Goal: Information Seeking & Learning: Learn about a topic

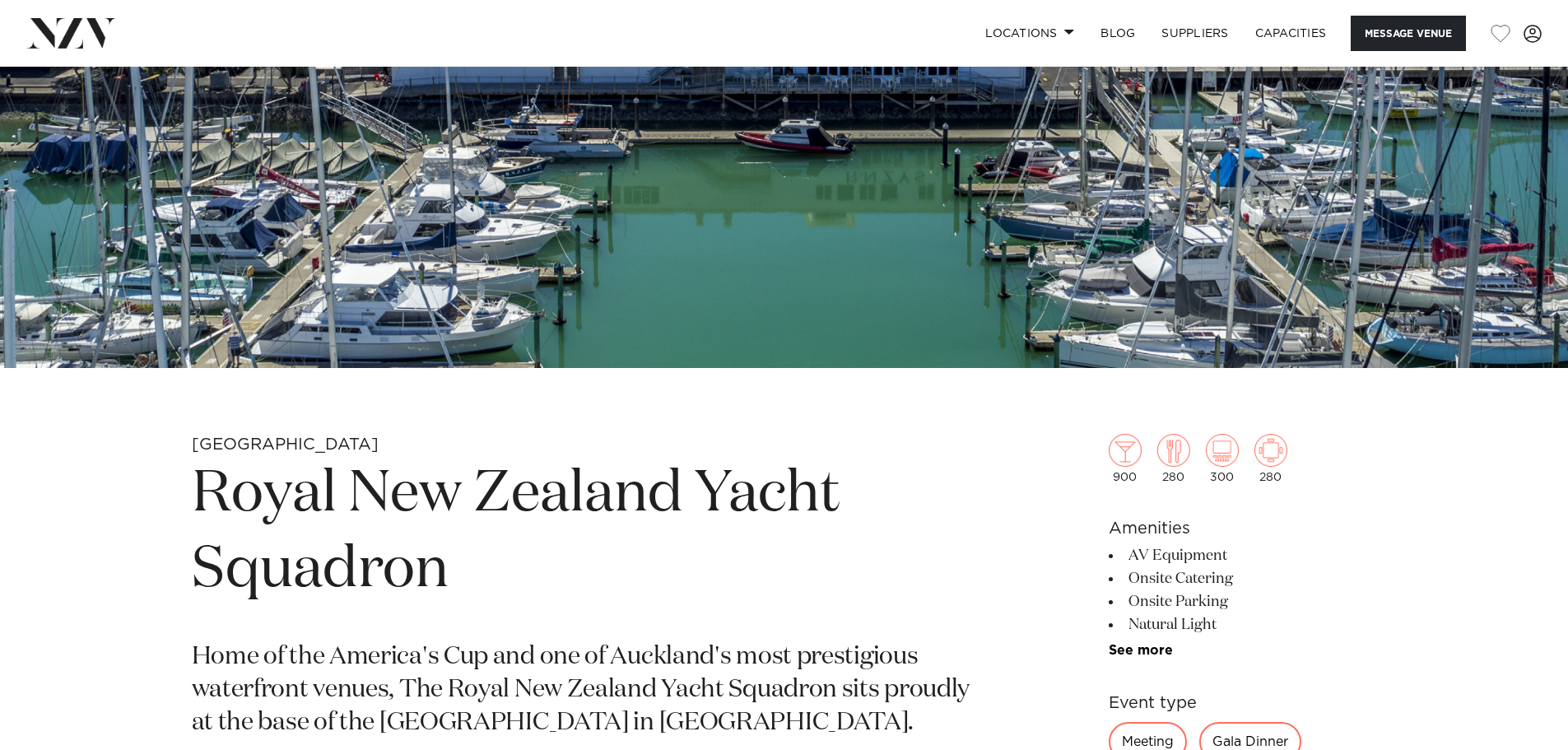
scroll to position [330, 0]
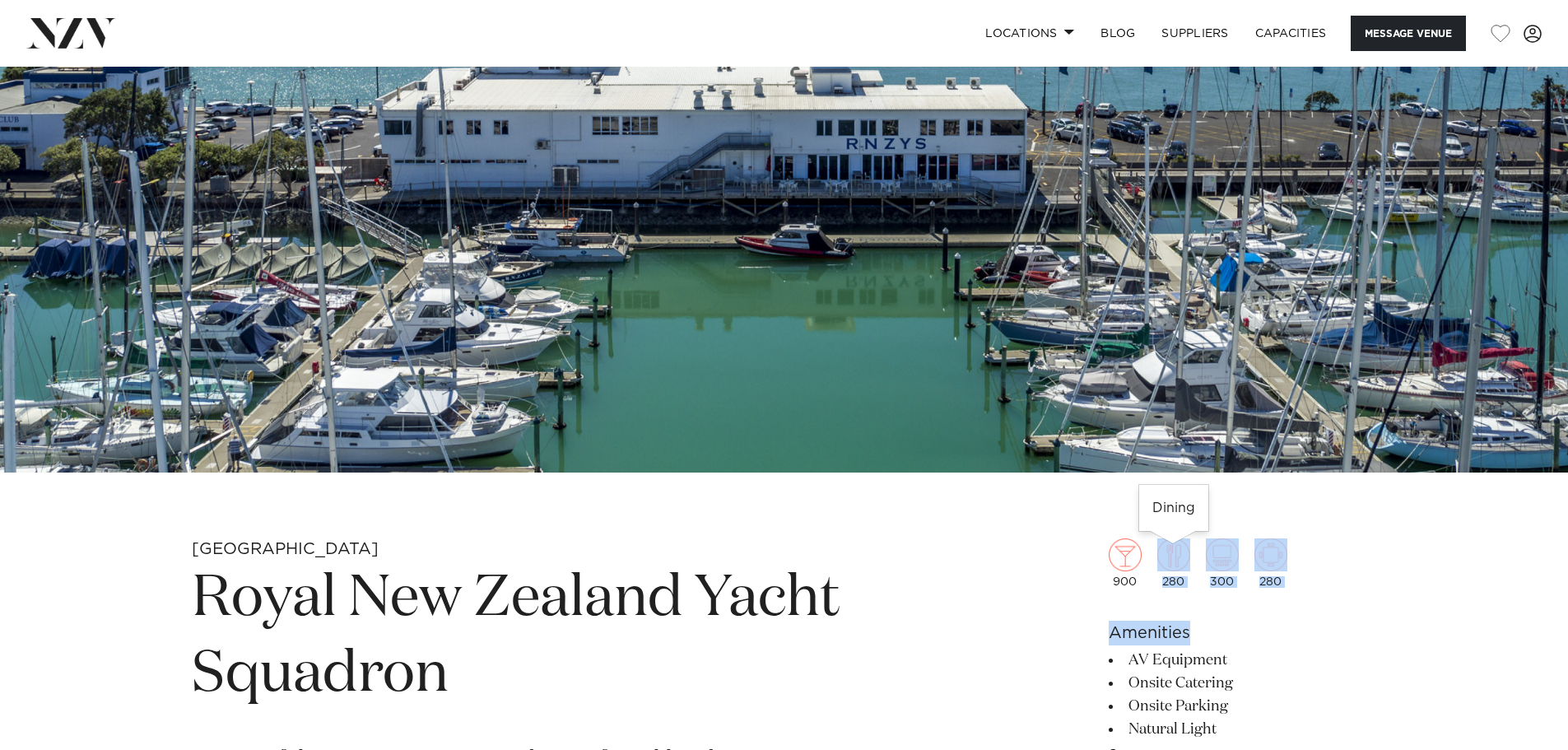
drag, startPoint x: 1318, startPoint y: 590, endPoint x: 1131, endPoint y: 557, distance: 189.9
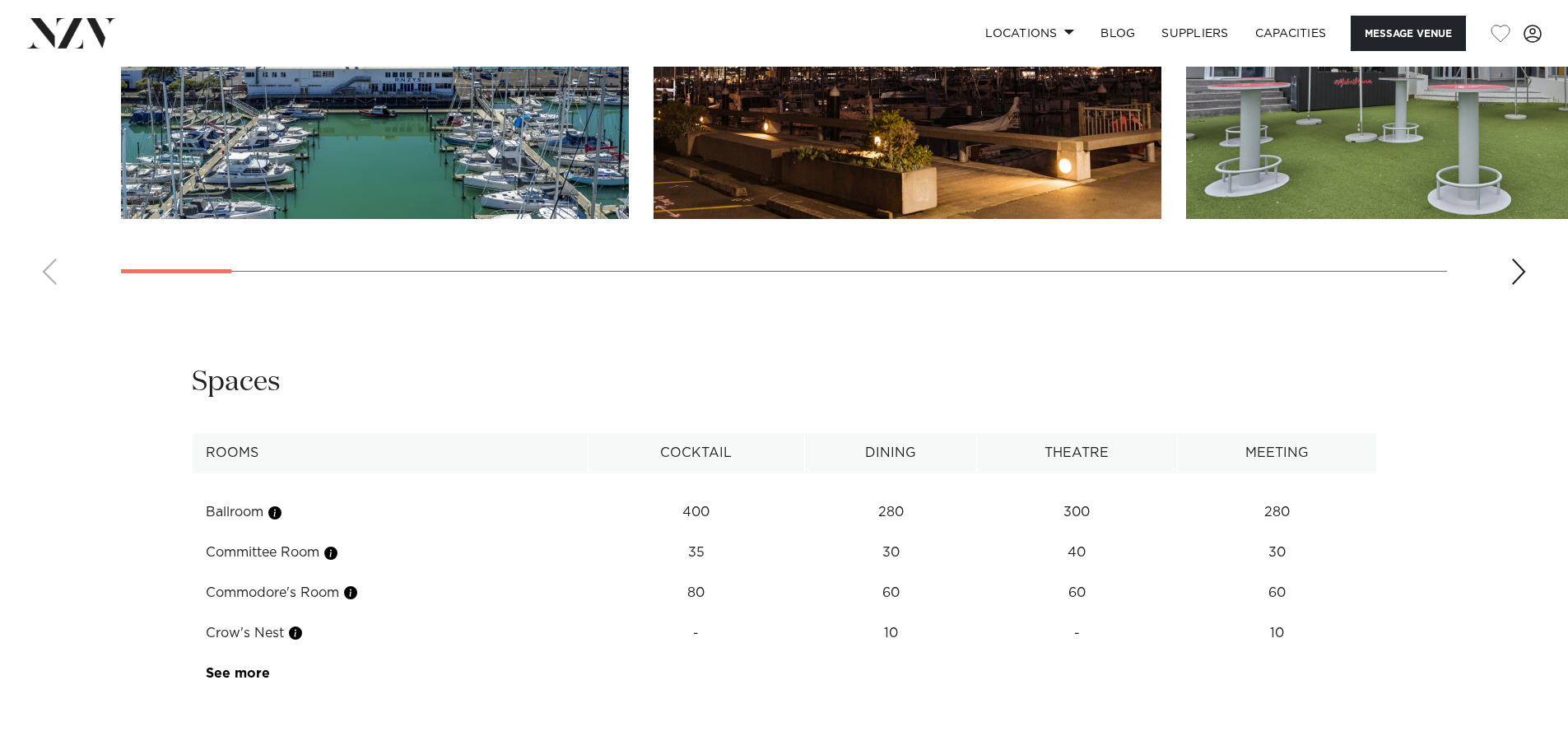
scroll to position [2058, 0]
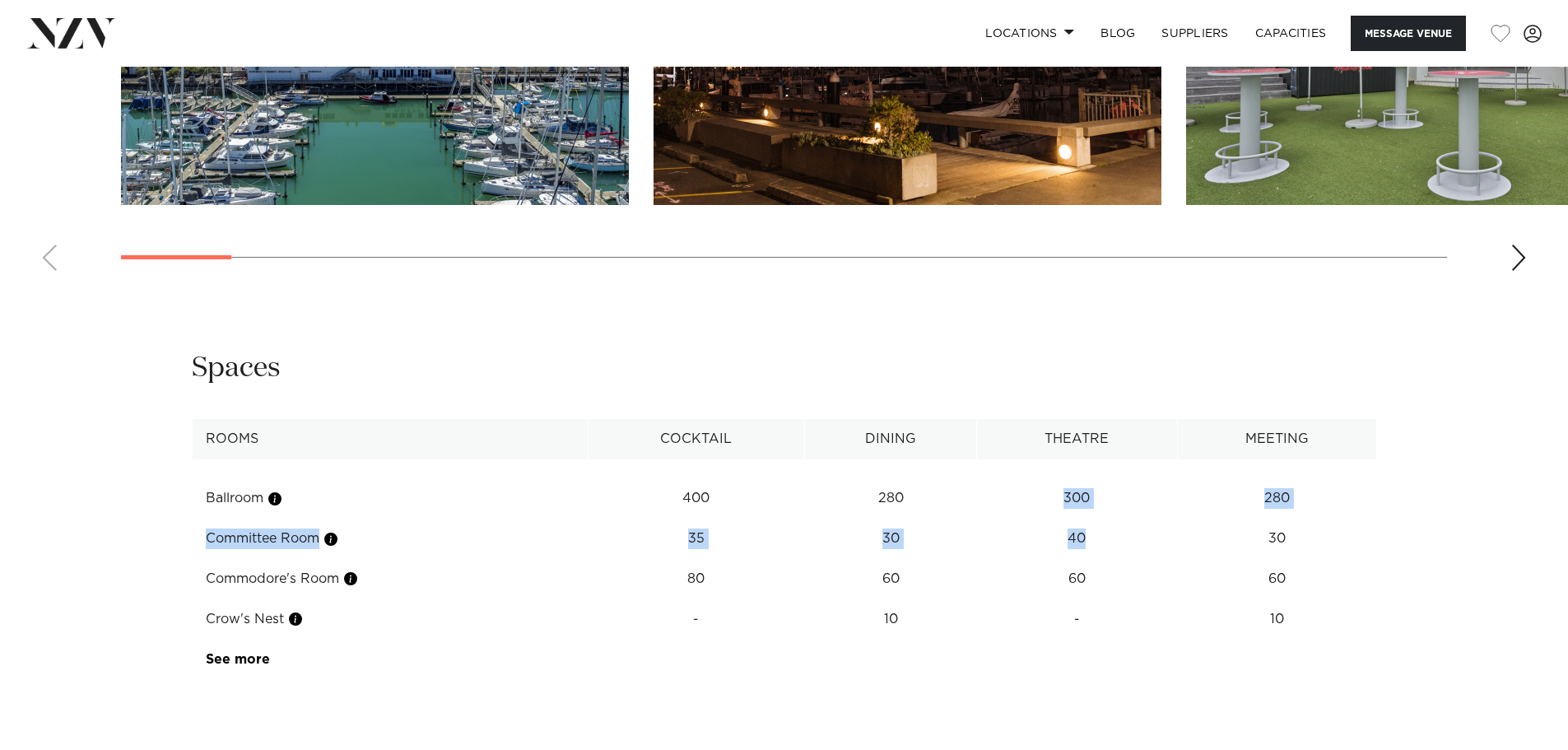
drag, startPoint x: 976, startPoint y: 515, endPoint x: 1133, endPoint y: 522, distance: 157.2
click at [1133, 522] on tbody "Ballroom 400 280 300 280 Committee Room 35 30 40 30 Commodore's Room 80 60 60 6…" at bounding box center [784, 569] width 1184 height 220
click at [1133, 522] on td "40" at bounding box center [1076, 539] width 201 height 41
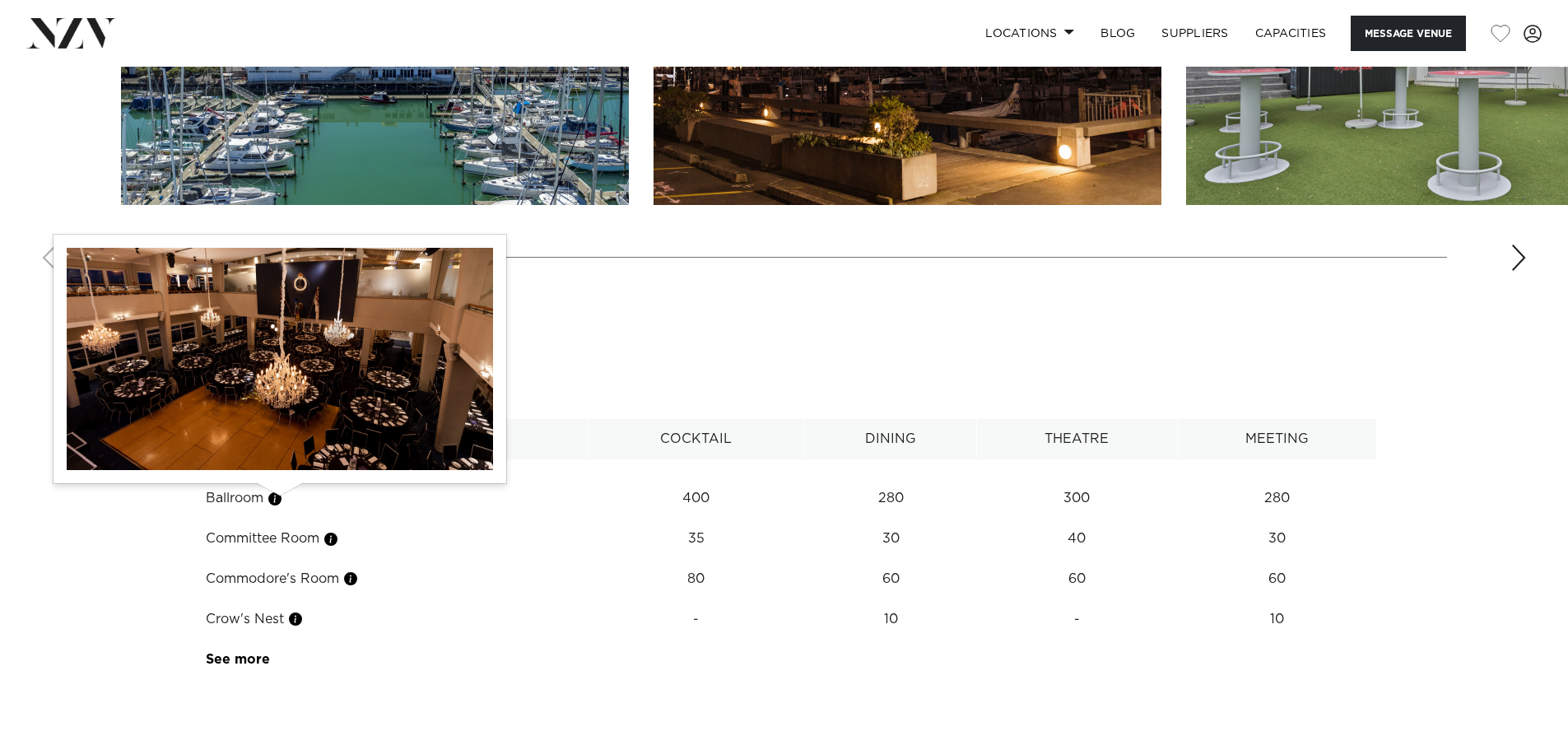
click at [282, 496] on button "button" at bounding box center [274, 499] width 16 height 16
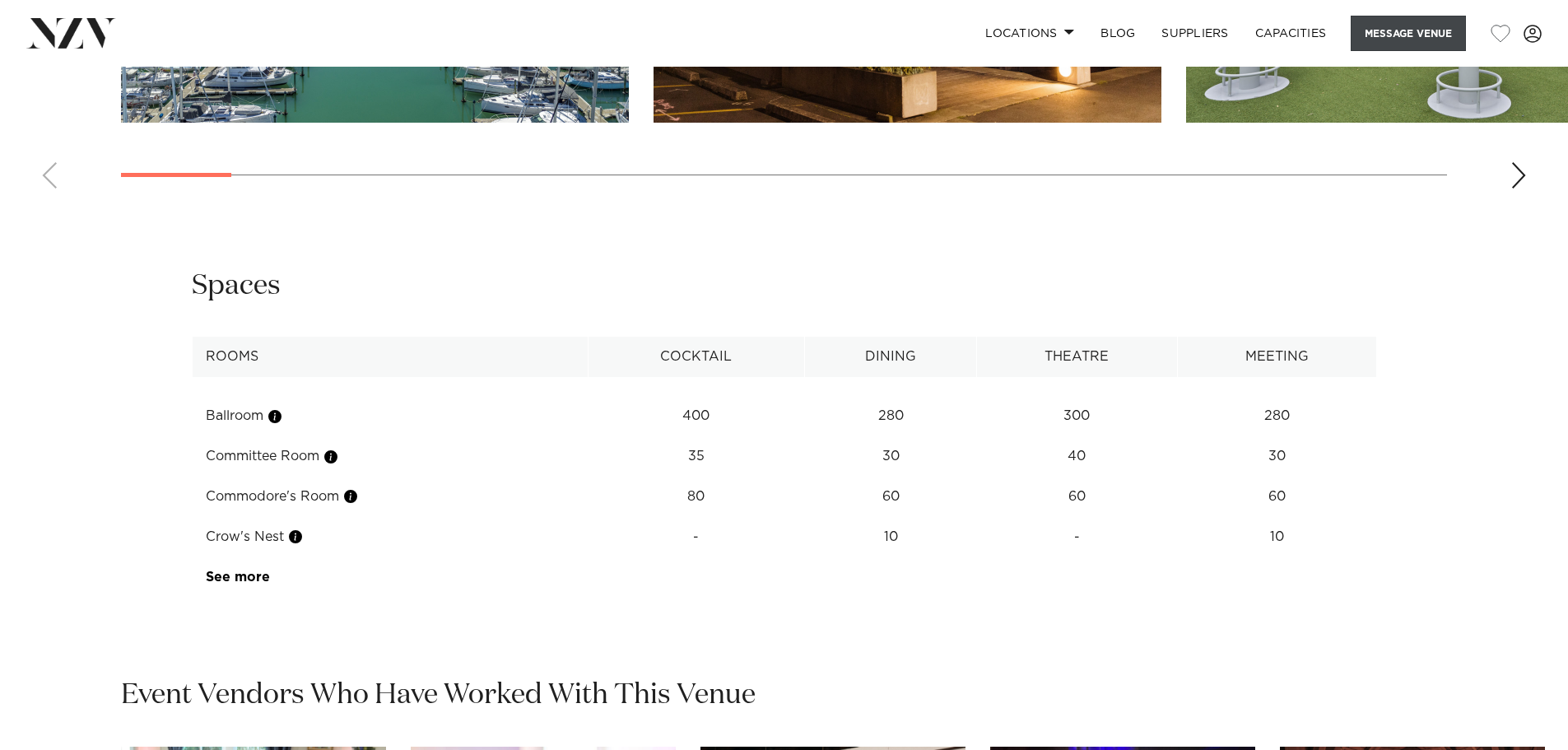
click at [1438, 42] on button "Message Venue" at bounding box center [1408, 33] width 115 height 35
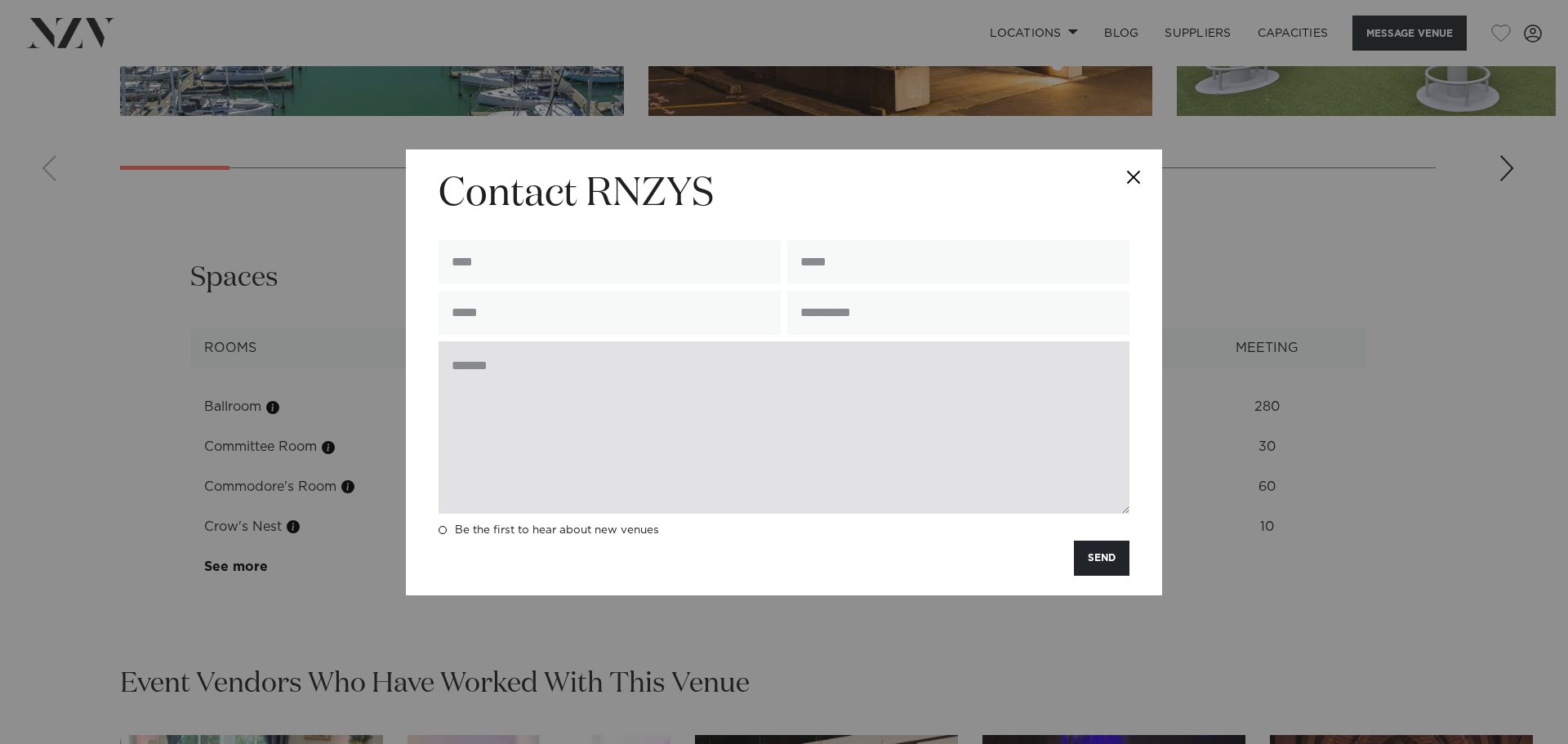
click at [848, 491] on textarea at bounding box center [784, 428] width 691 height 173
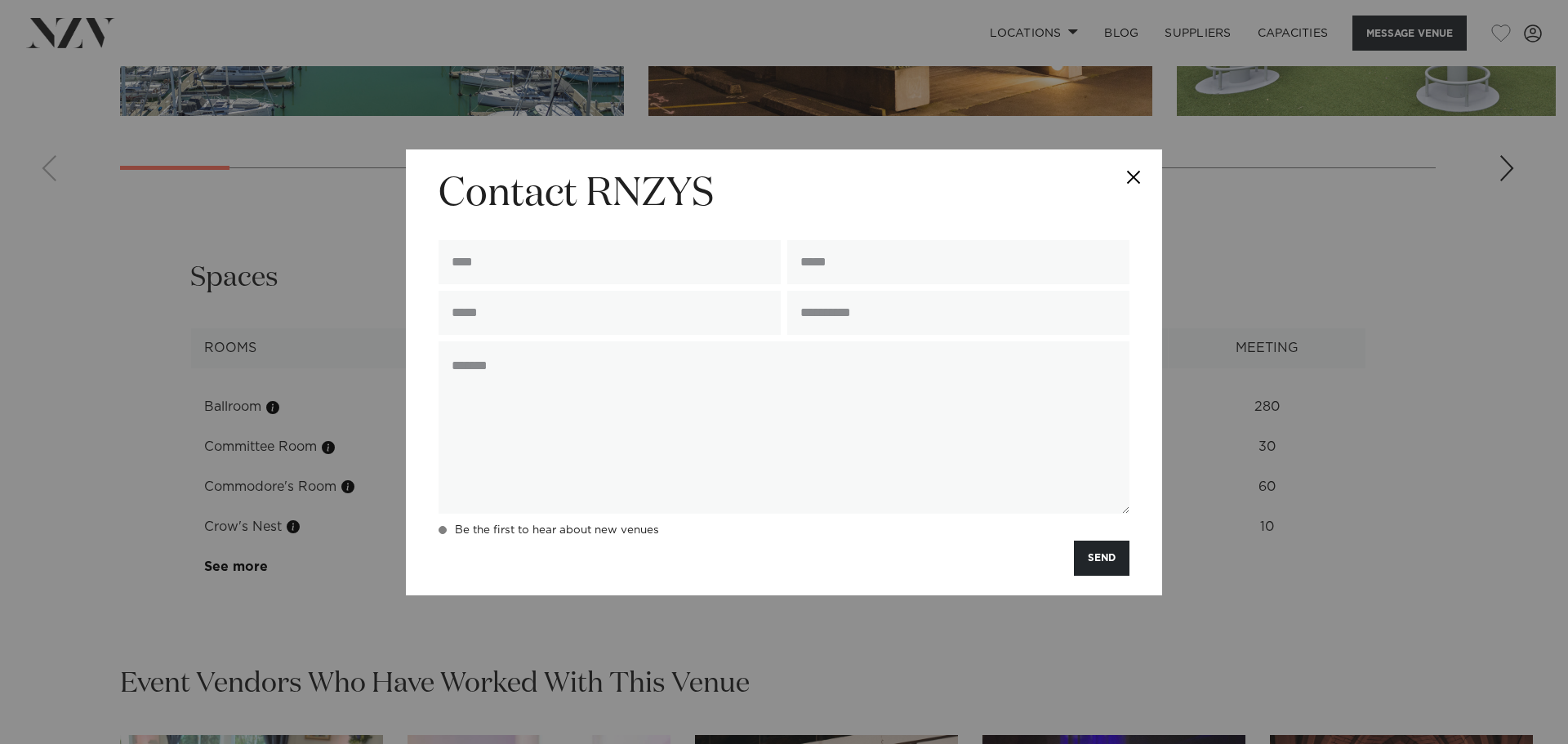
drag, startPoint x: 661, startPoint y: 531, endPoint x: 441, endPoint y: 532, distance: 220.0
click at [441, 532] on div "Be the first to hear about new venues" at bounding box center [784, 530] width 697 height 21
click at [312, 559] on div "**********" at bounding box center [784, 372] width 1568 height 744
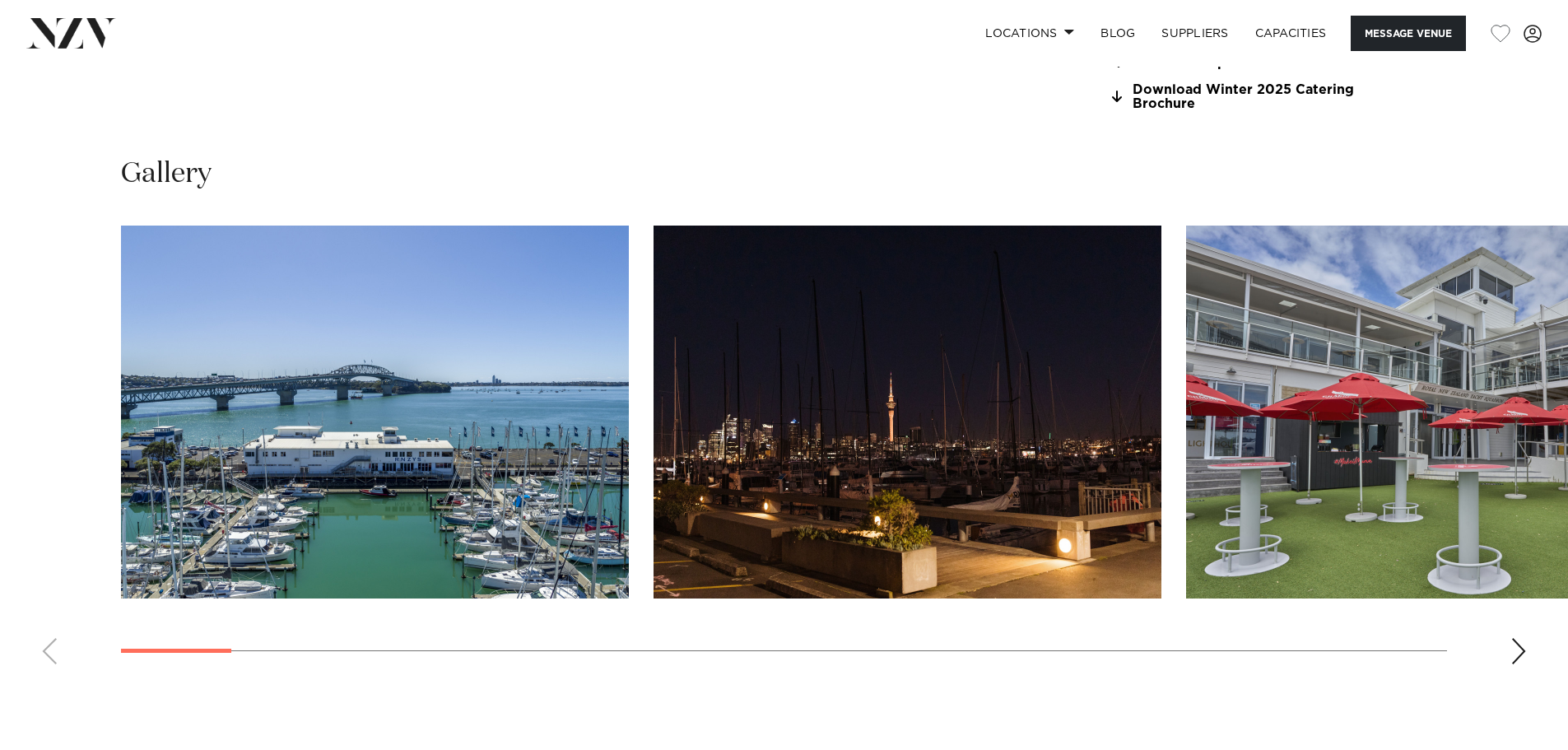
scroll to position [1570, 0]
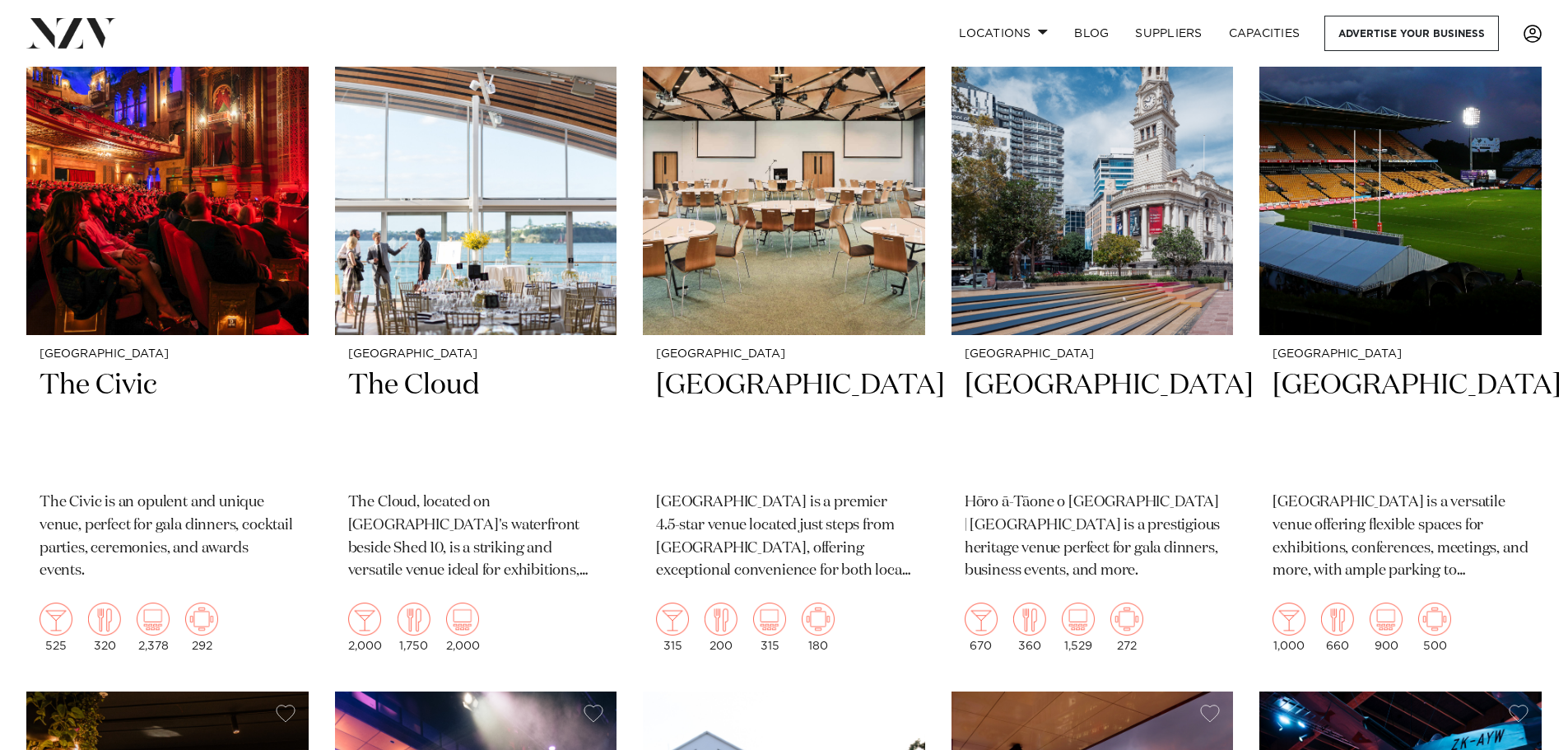
click at [1531, 24] on span at bounding box center [1532, 34] width 18 height 18
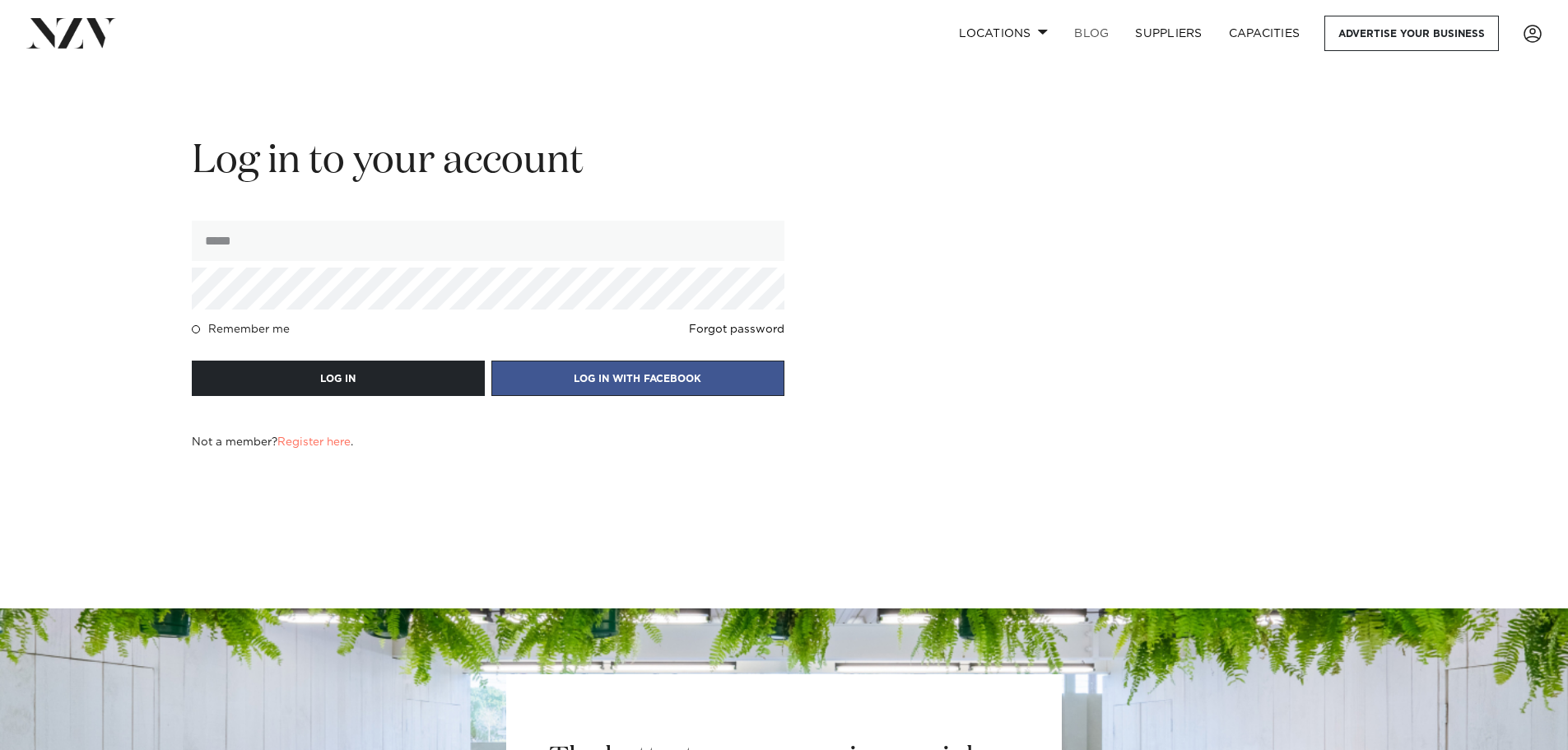
click at [1108, 32] on link "BLOG" at bounding box center [1091, 33] width 61 height 35
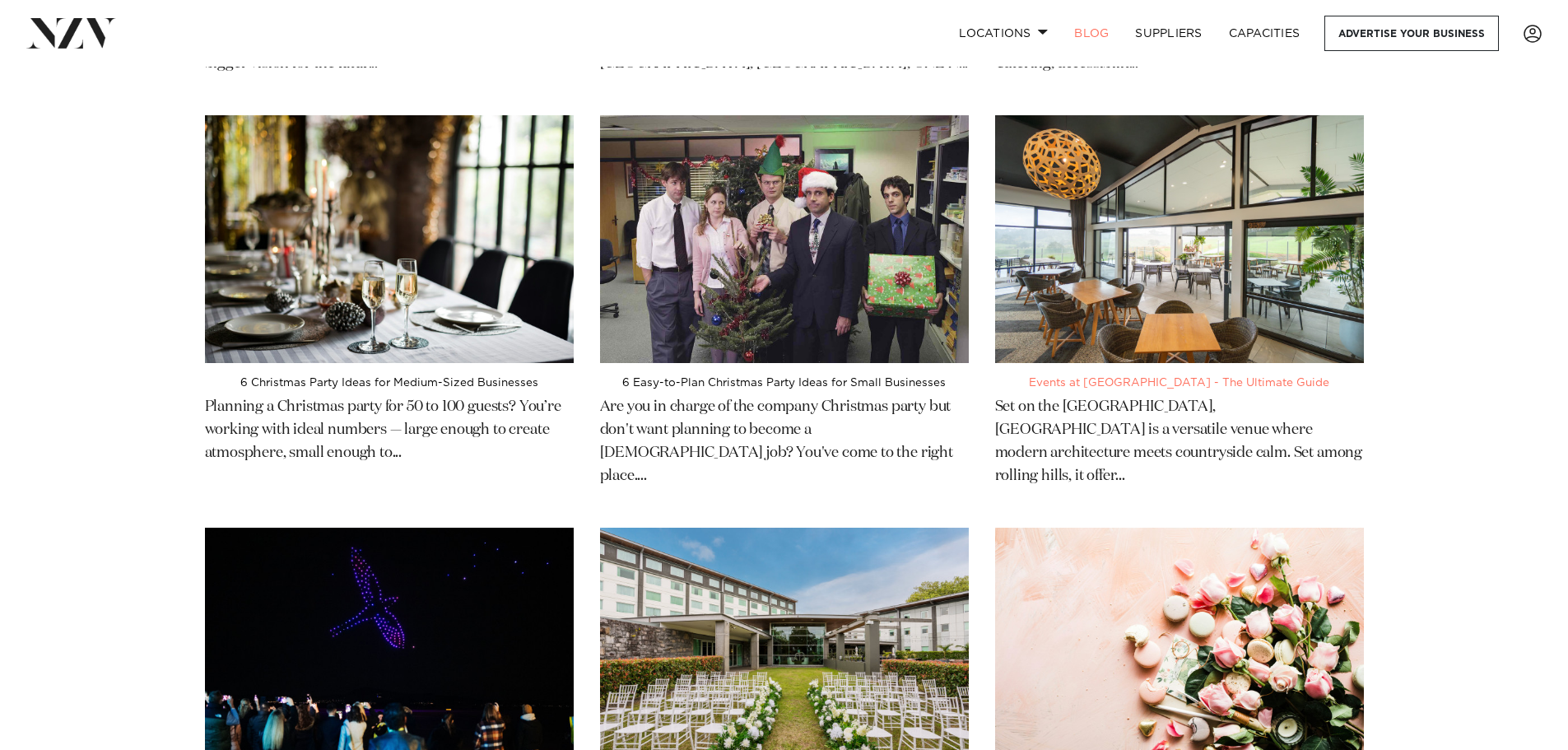
scroll to position [411, 0]
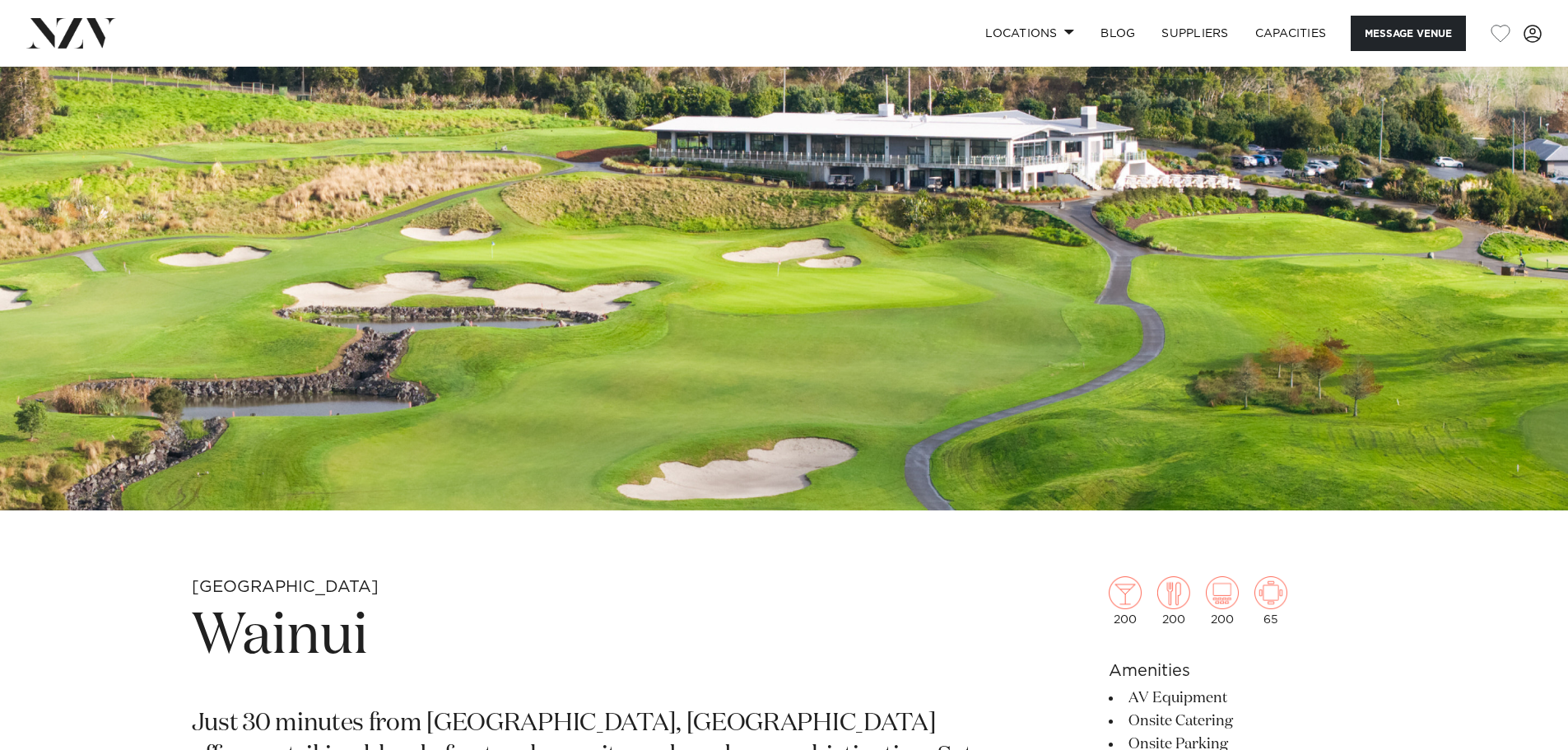
scroll to position [494, 0]
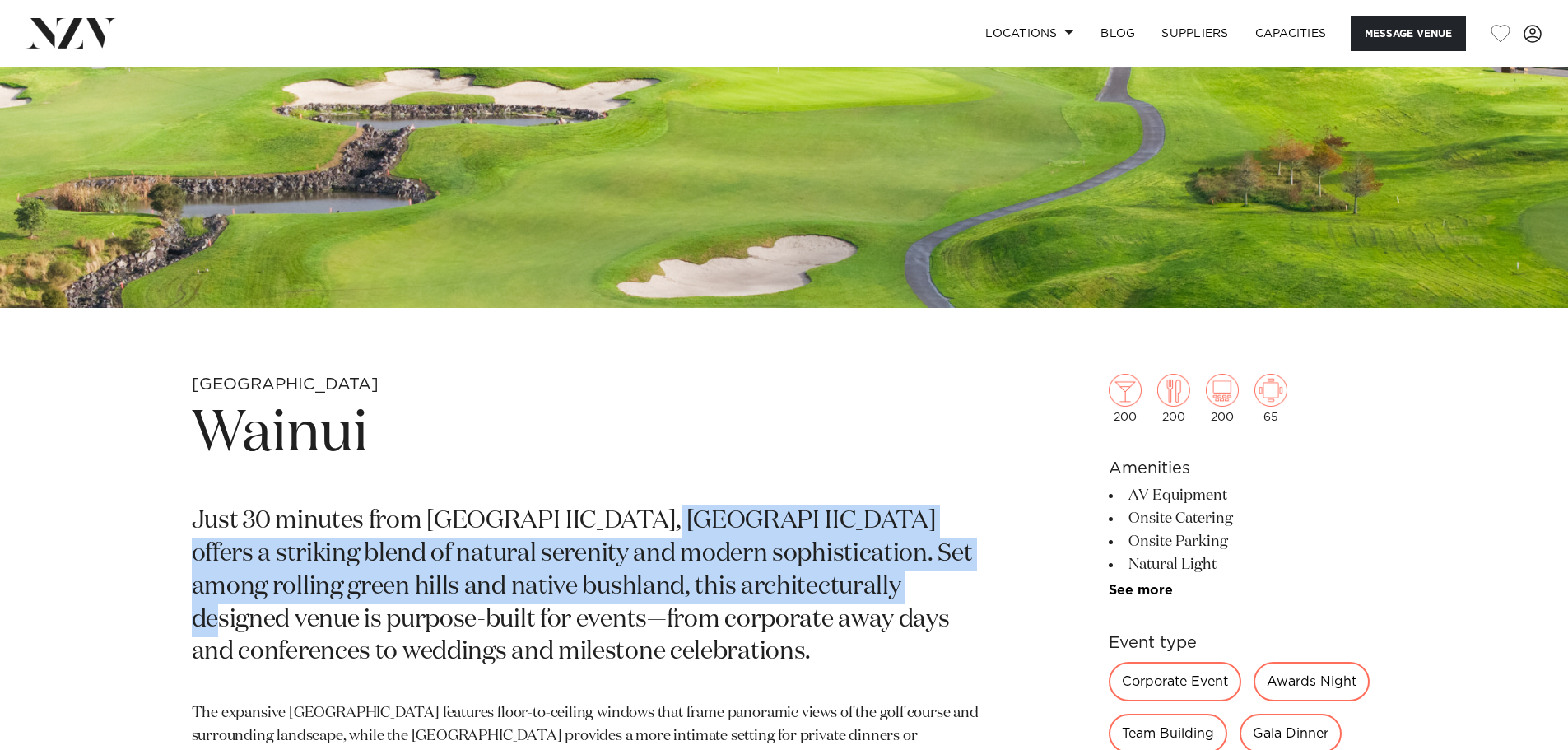
drag, startPoint x: 684, startPoint y: 543, endPoint x: 791, endPoint y: 588, distance: 116.1
click at [791, 588] on p "Just 30 minutes from central Auckland, Wainui offers a striking blend of natura…" at bounding box center [591, 587] width 799 height 164
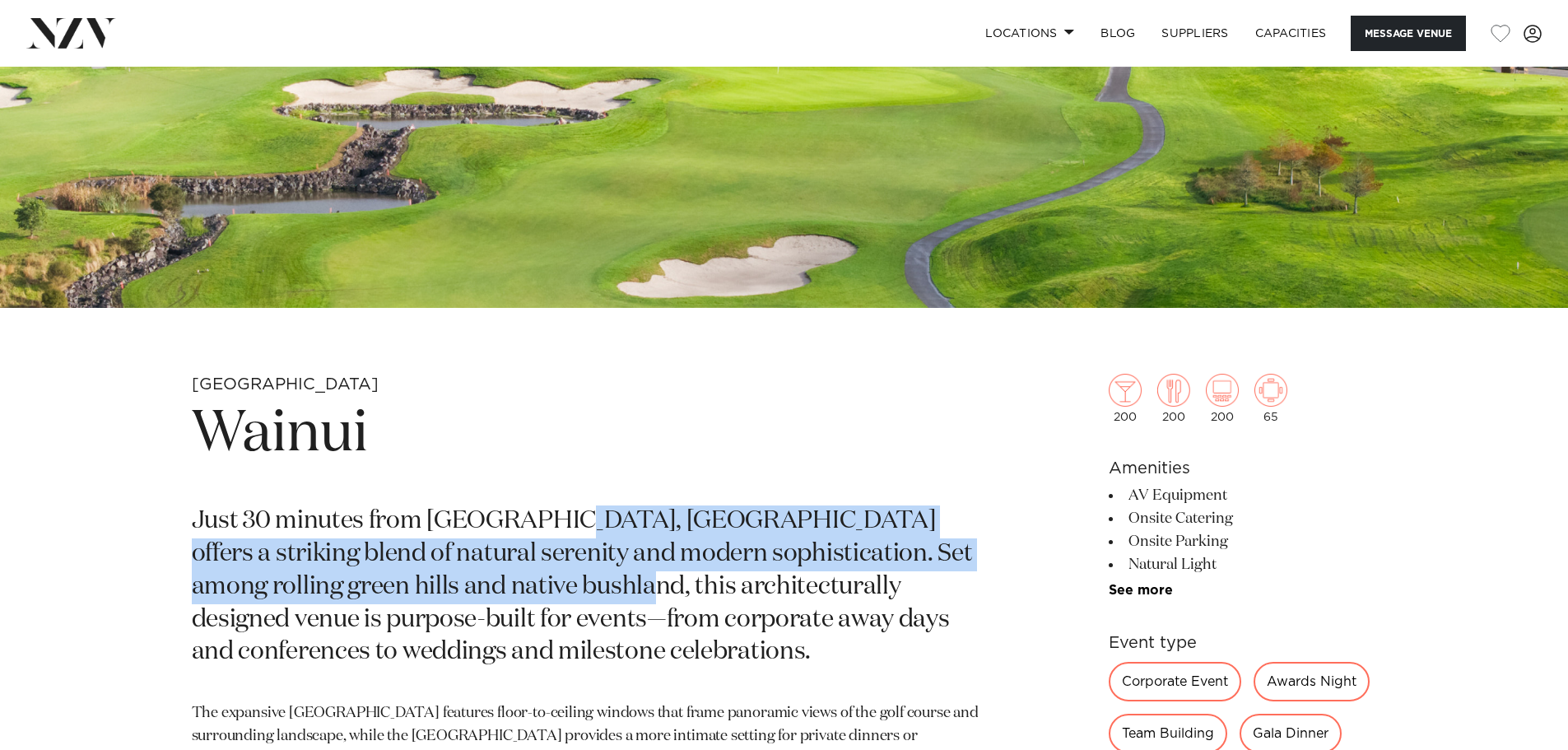
drag, startPoint x: 552, startPoint y: 495, endPoint x: 504, endPoint y: 597, distance: 112.7
click at [504, 588] on p "Just 30 minutes from central Auckland, Wainui offers a striking blend of natura…" at bounding box center [591, 587] width 799 height 164
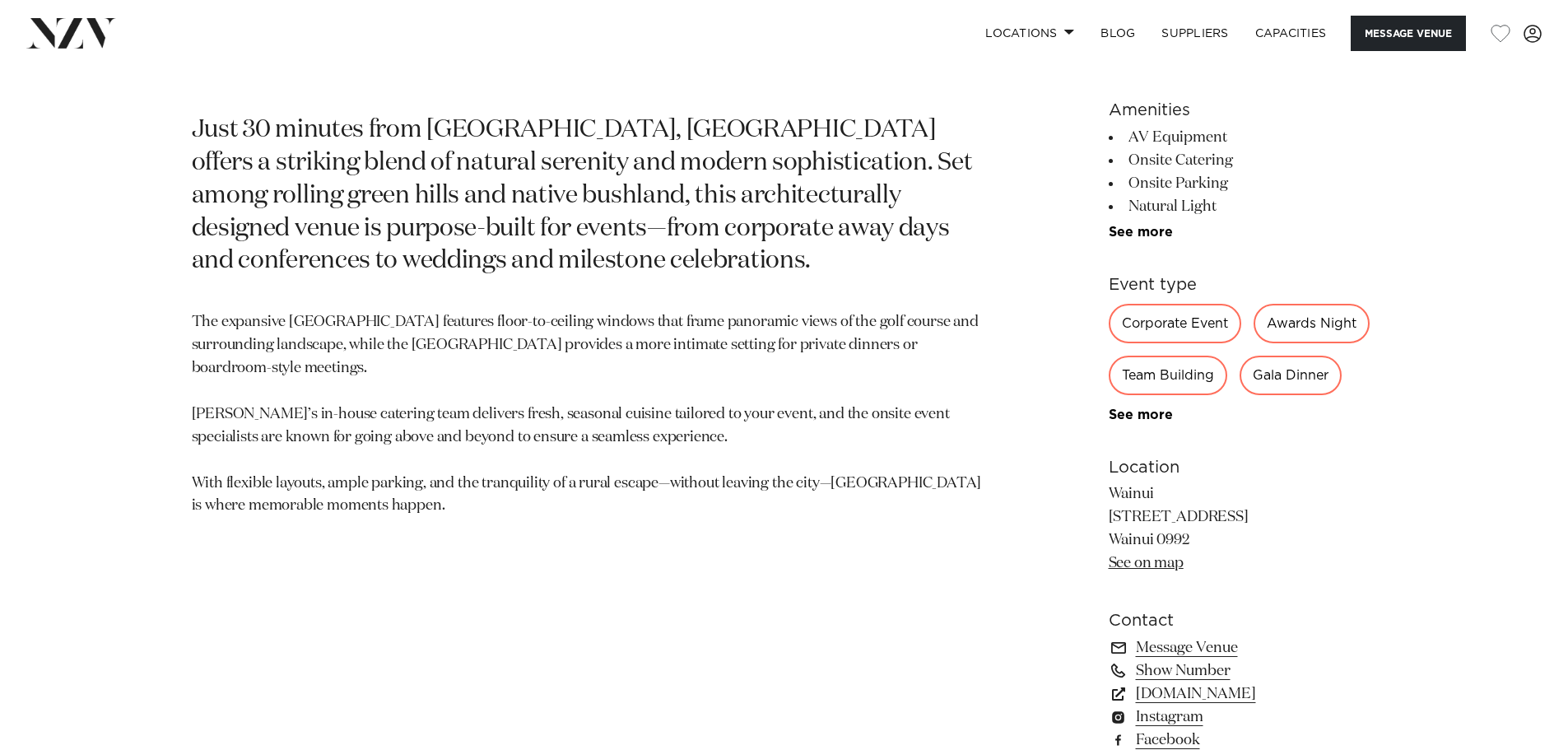
scroll to position [906, 0]
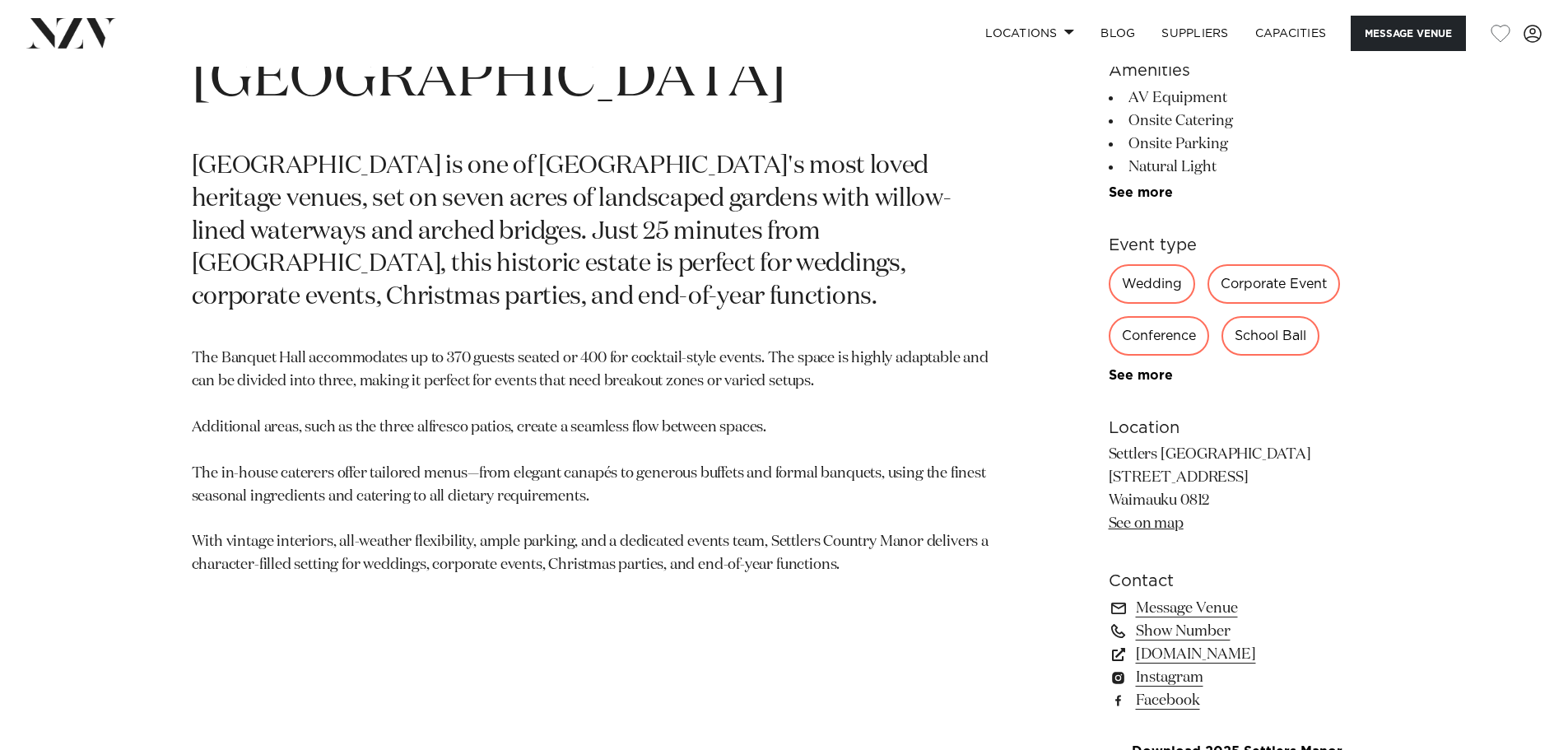
scroll to position [1317, 0]
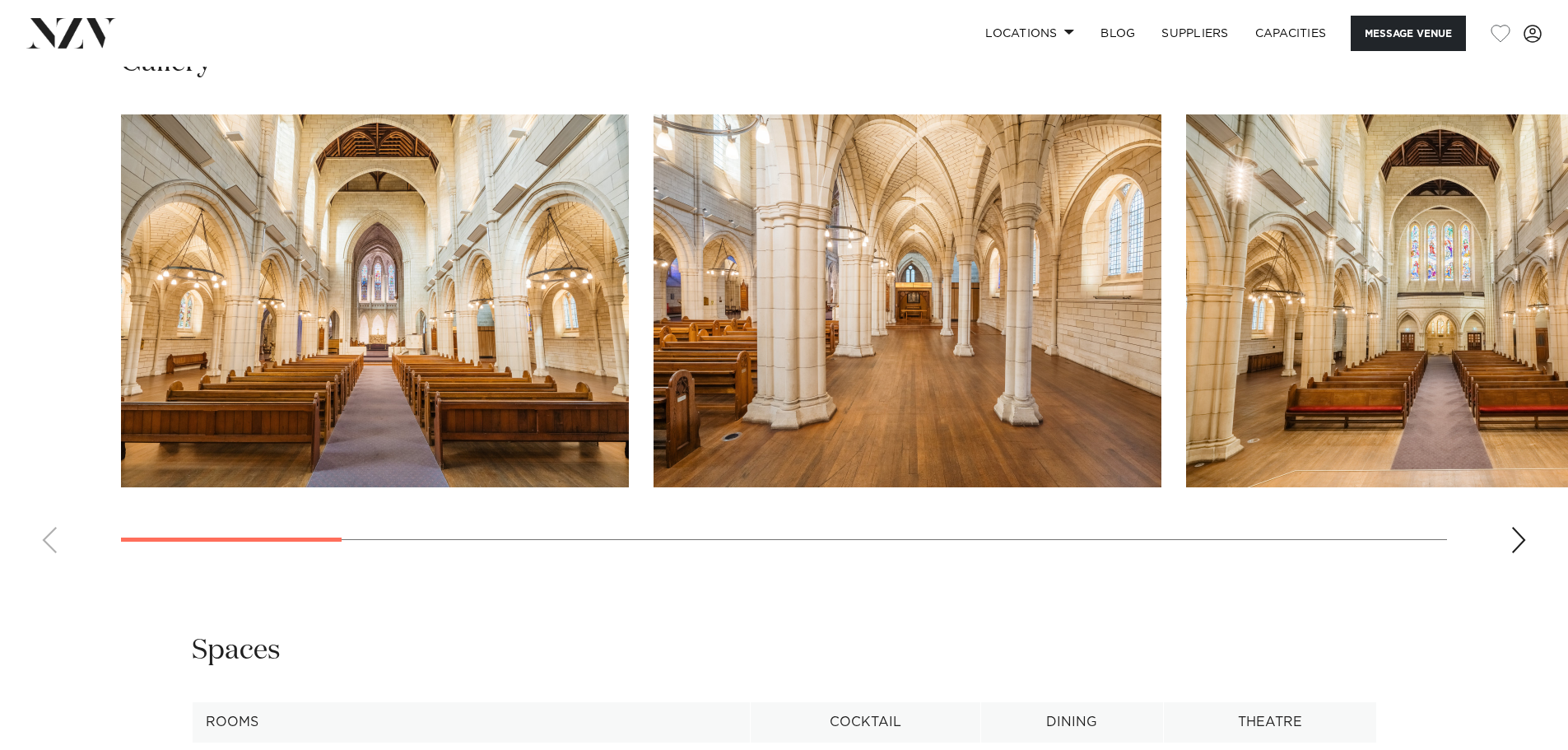
scroll to position [1647, 0]
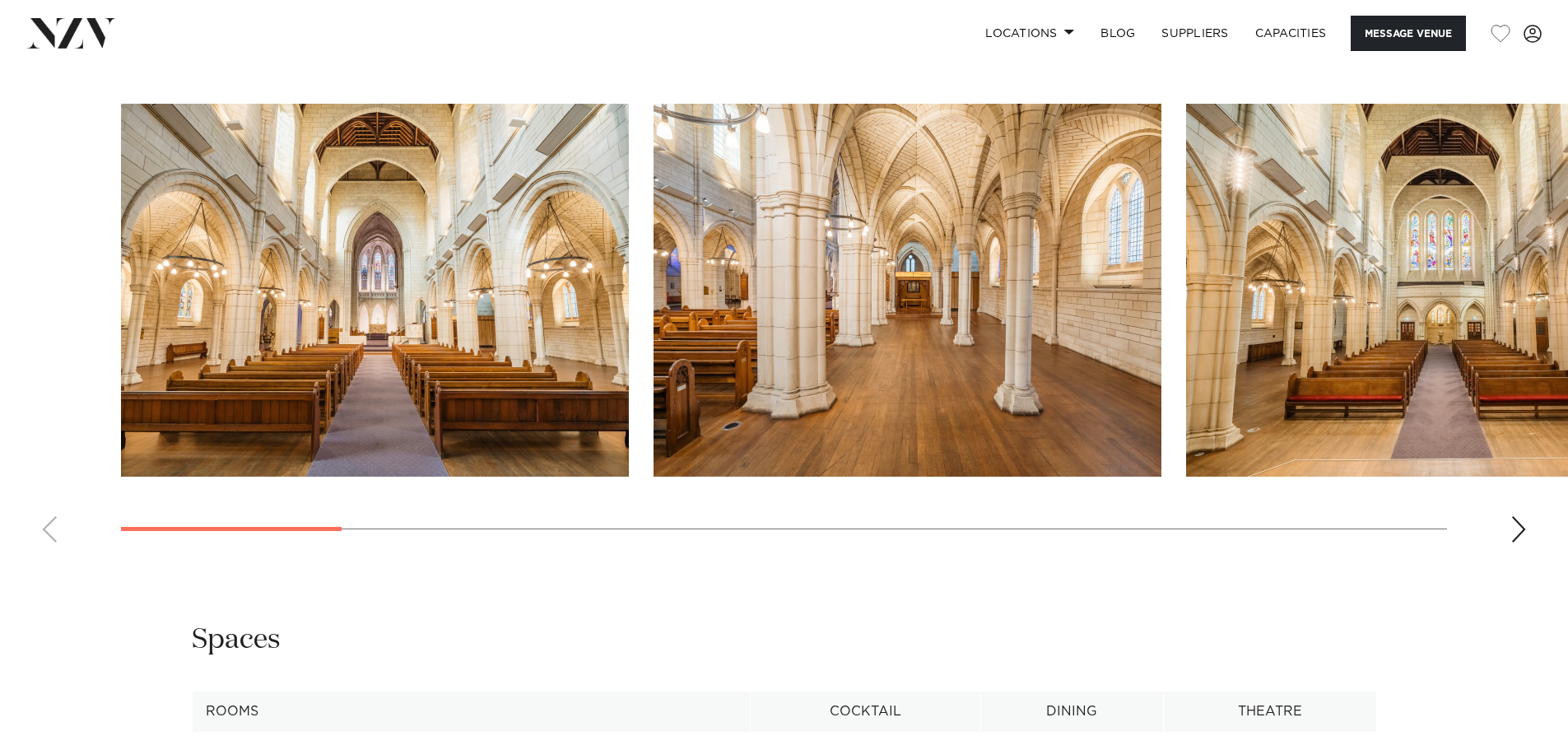
click at [1540, 524] on swiper-container at bounding box center [784, 330] width 1568 height 452
click at [1532, 512] on swiper-container at bounding box center [784, 330] width 1568 height 452
click at [1520, 516] on div "Next slide" at bounding box center [1518, 529] width 16 height 26
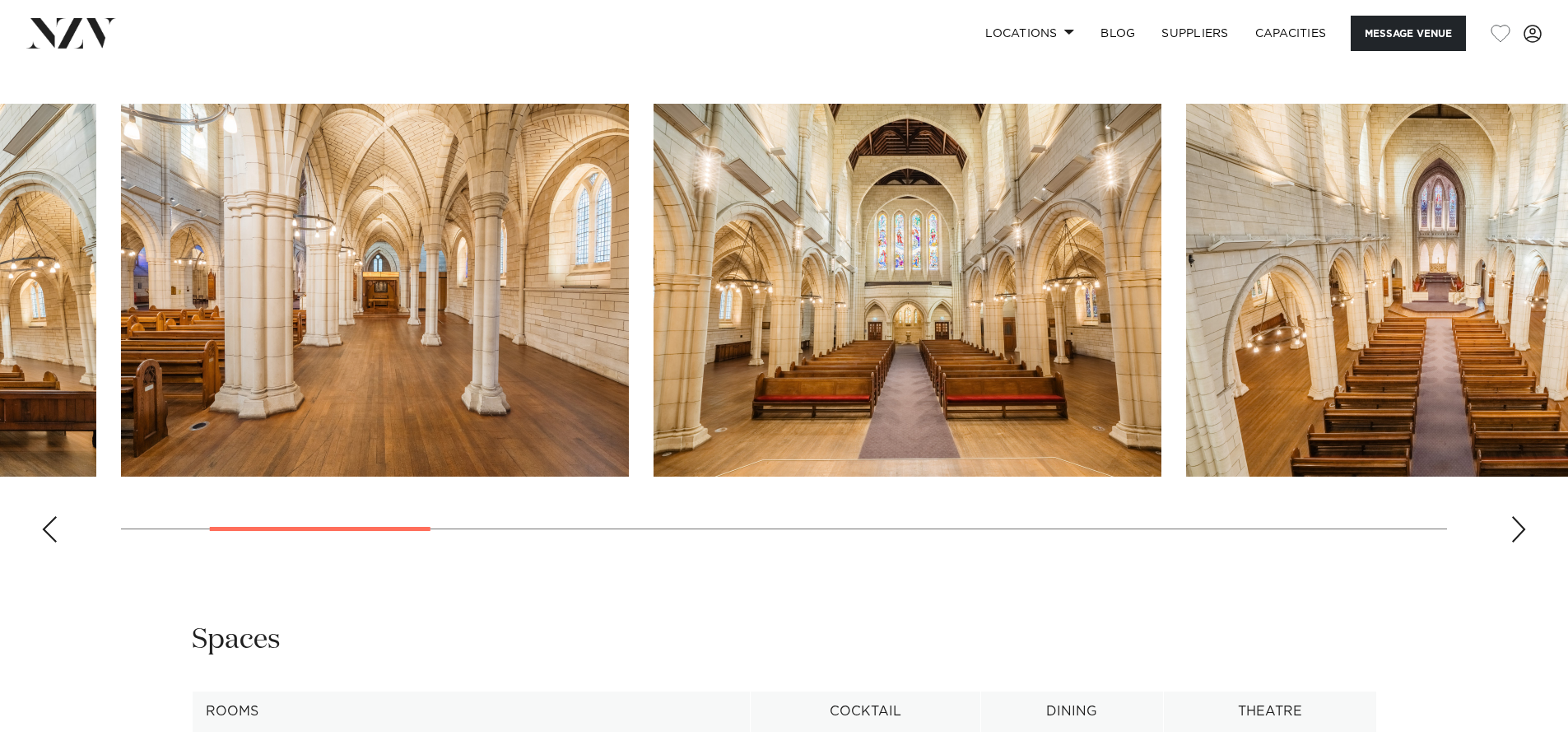
click at [1519, 516] on div "Next slide" at bounding box center [1518, 529] width 16 height 26
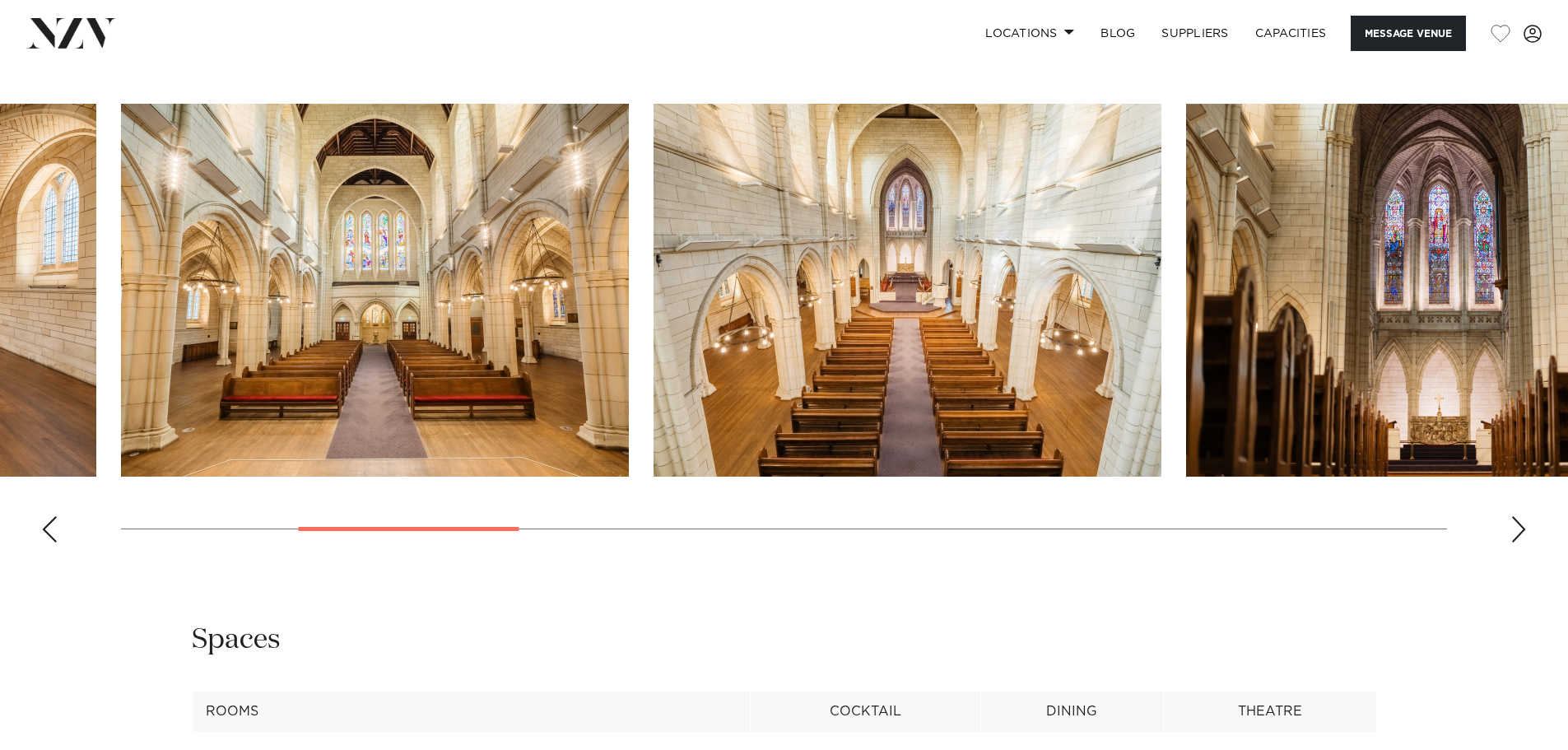
click at [1519, 516] on div "Next slide" at bounding box center [1518, 529] width 16 height 26
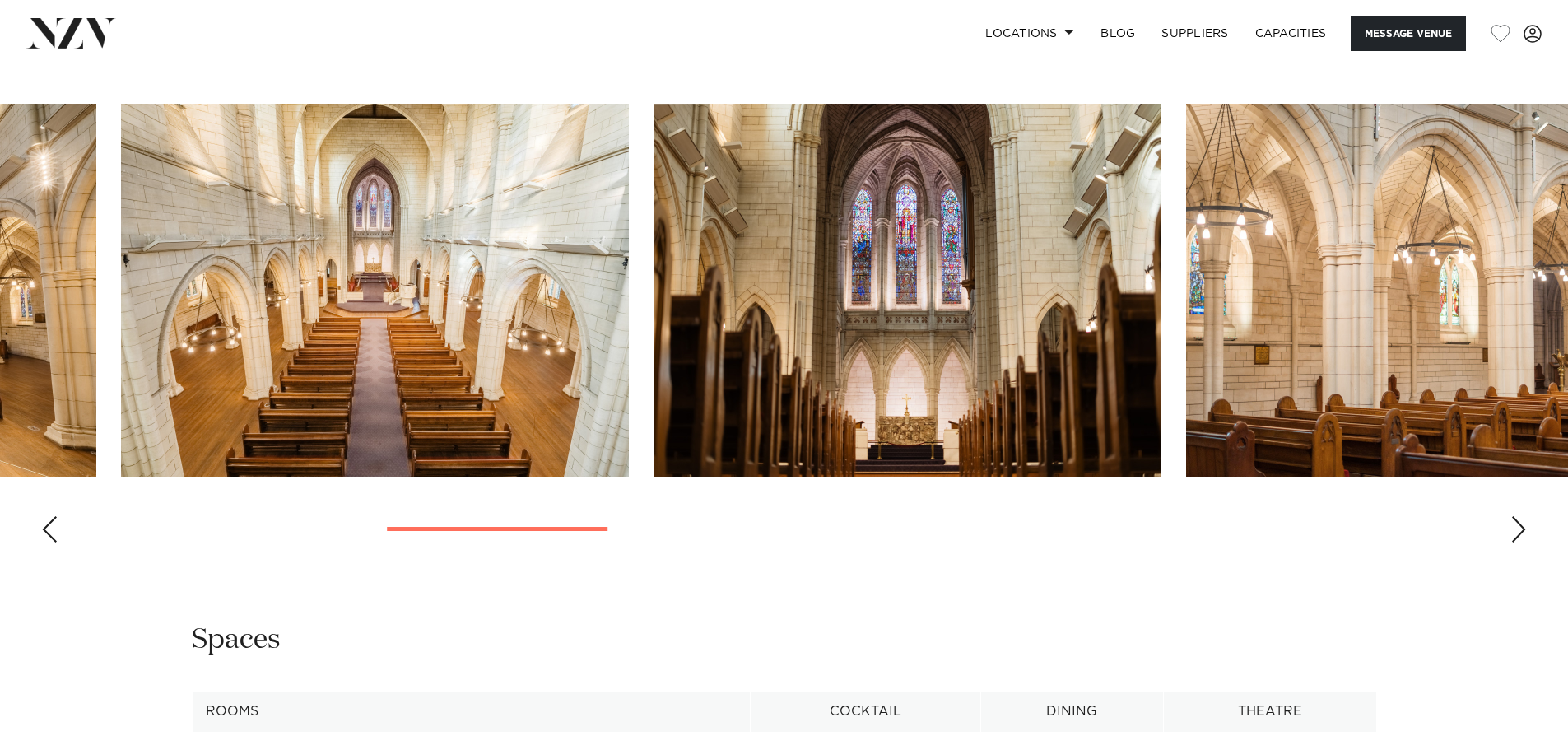
click at [1519, 516] on div "Next slide" at bounding box center [1518, 529] width 16 height 26
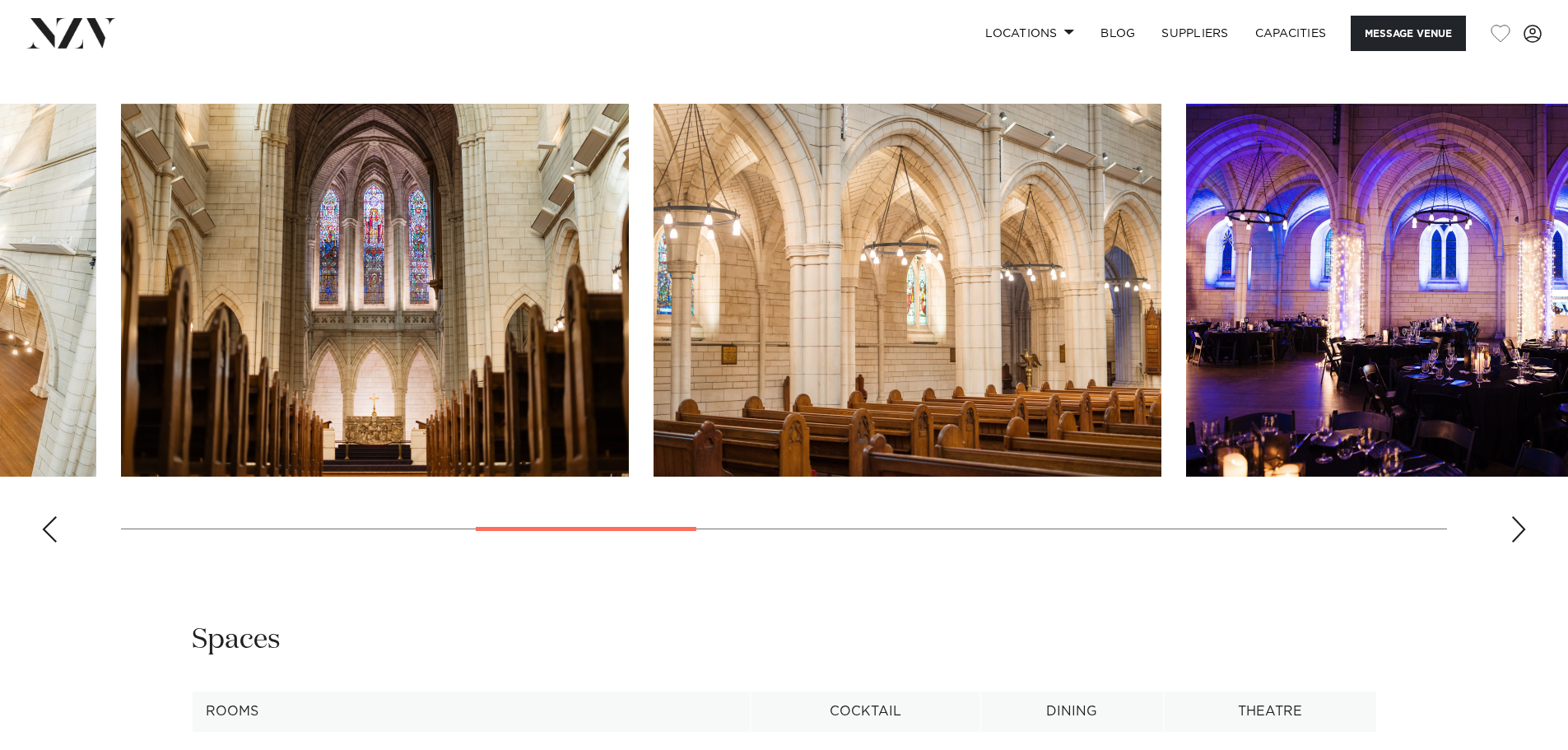
click at [1519, 516] on div "Next slide" at bounding box center [1518, 529] width 16 height 26
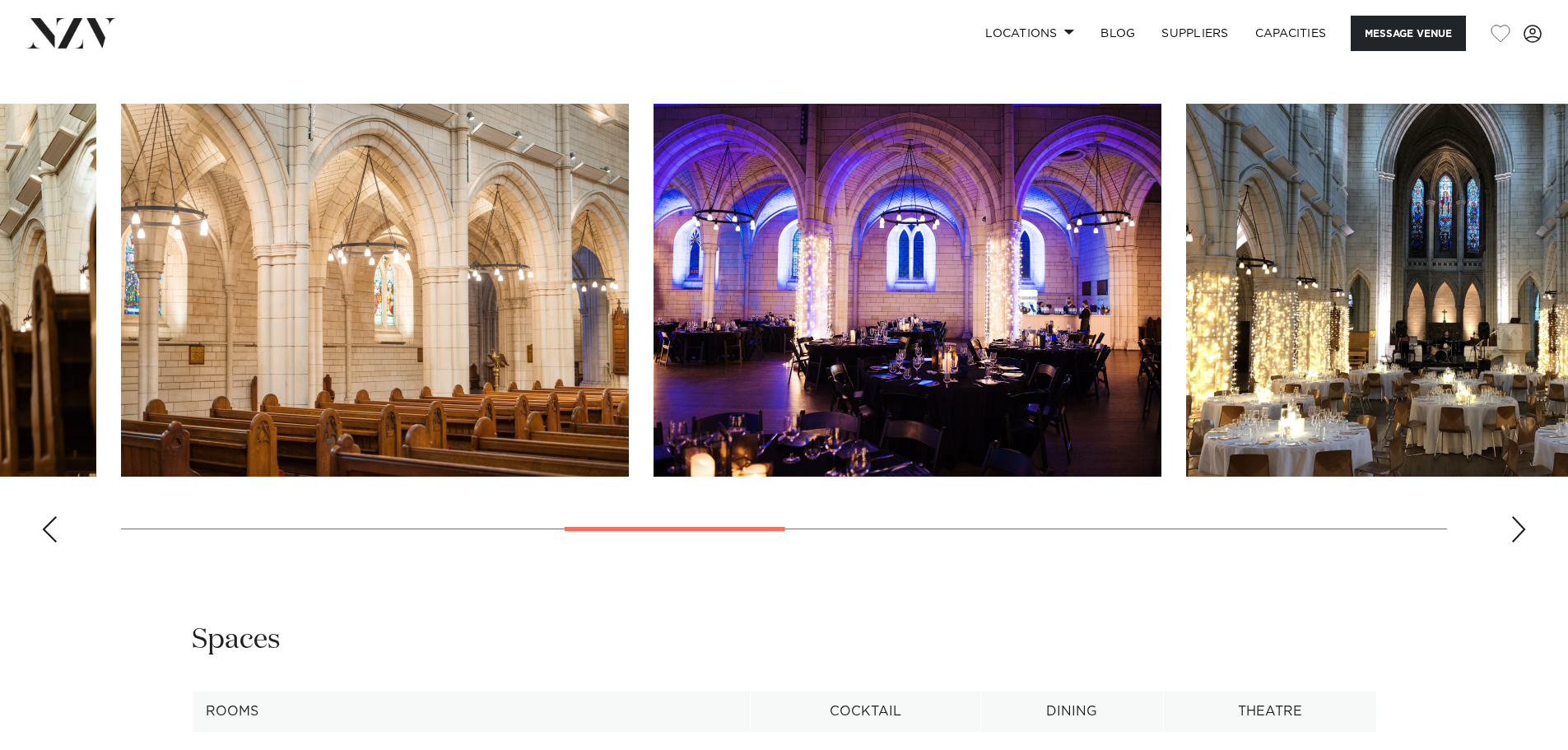
click at [1519, 516] on div "Next slide" at bounding box center [1518, 529] width 16 height 26
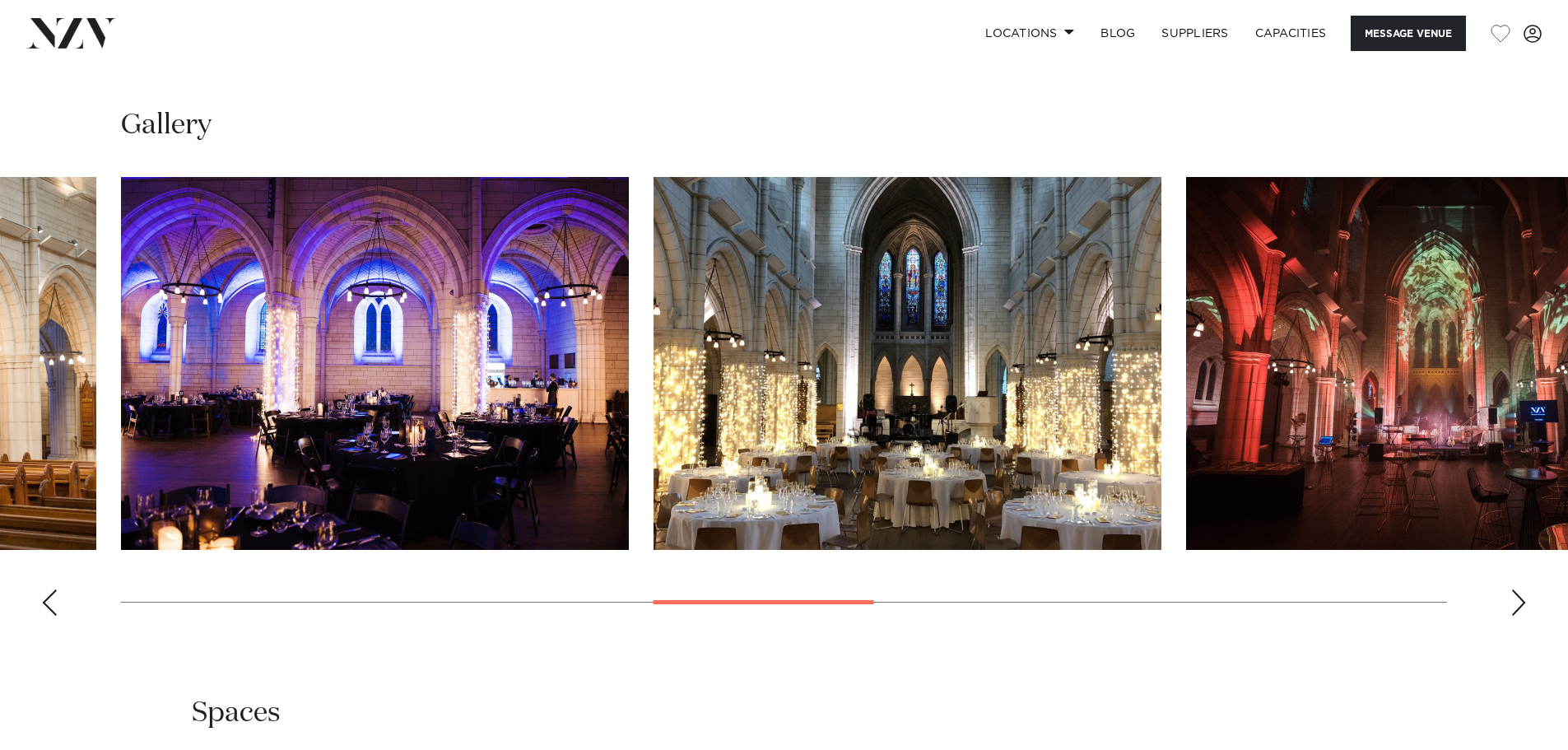
scroll to position [1564, 0]
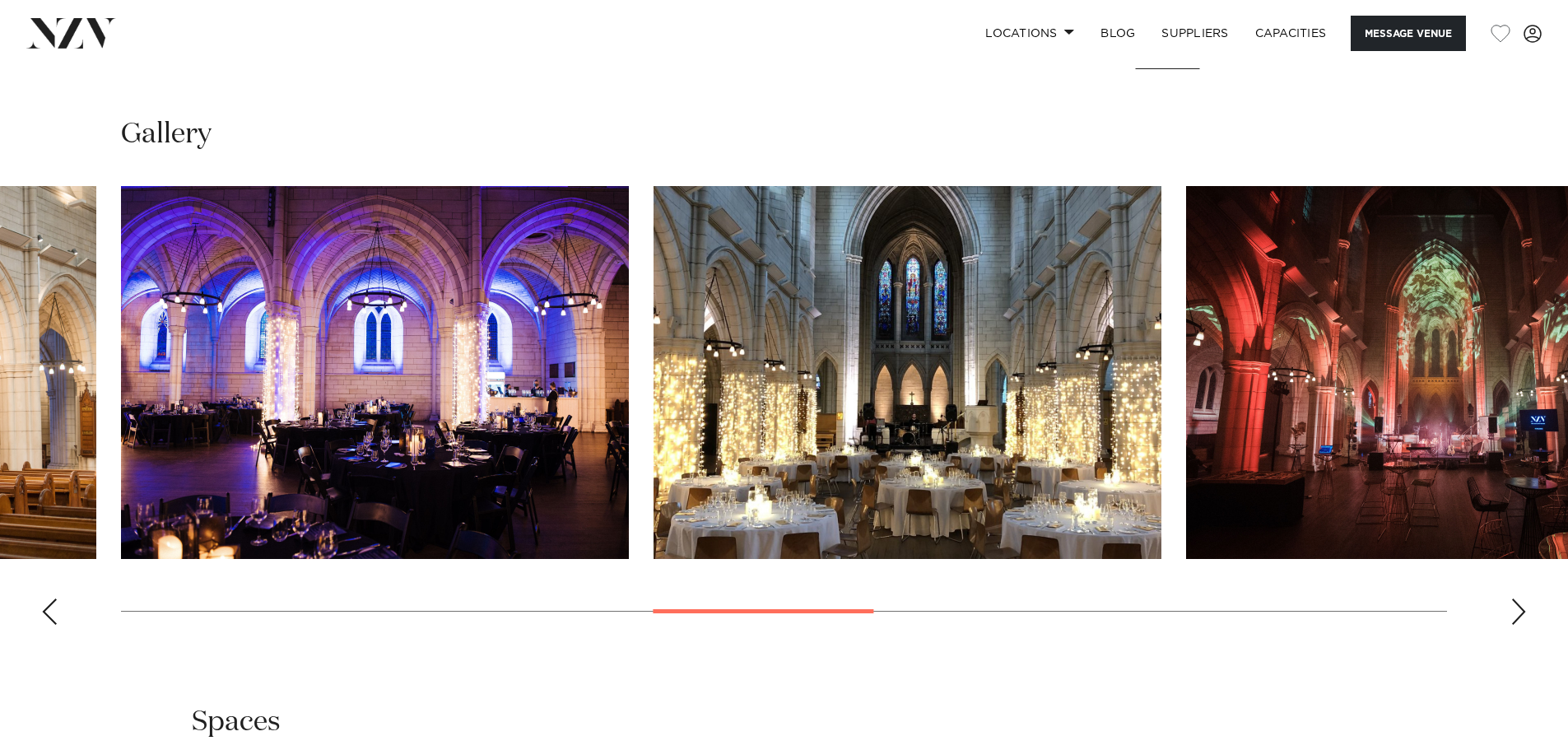
click at [1508, 590] on swiper-container at bounding box center [784, 411] width 1568 height 452
click at [1514, 599] on div "Next slide" at bounding box center [1518, 611] width 16 height 26
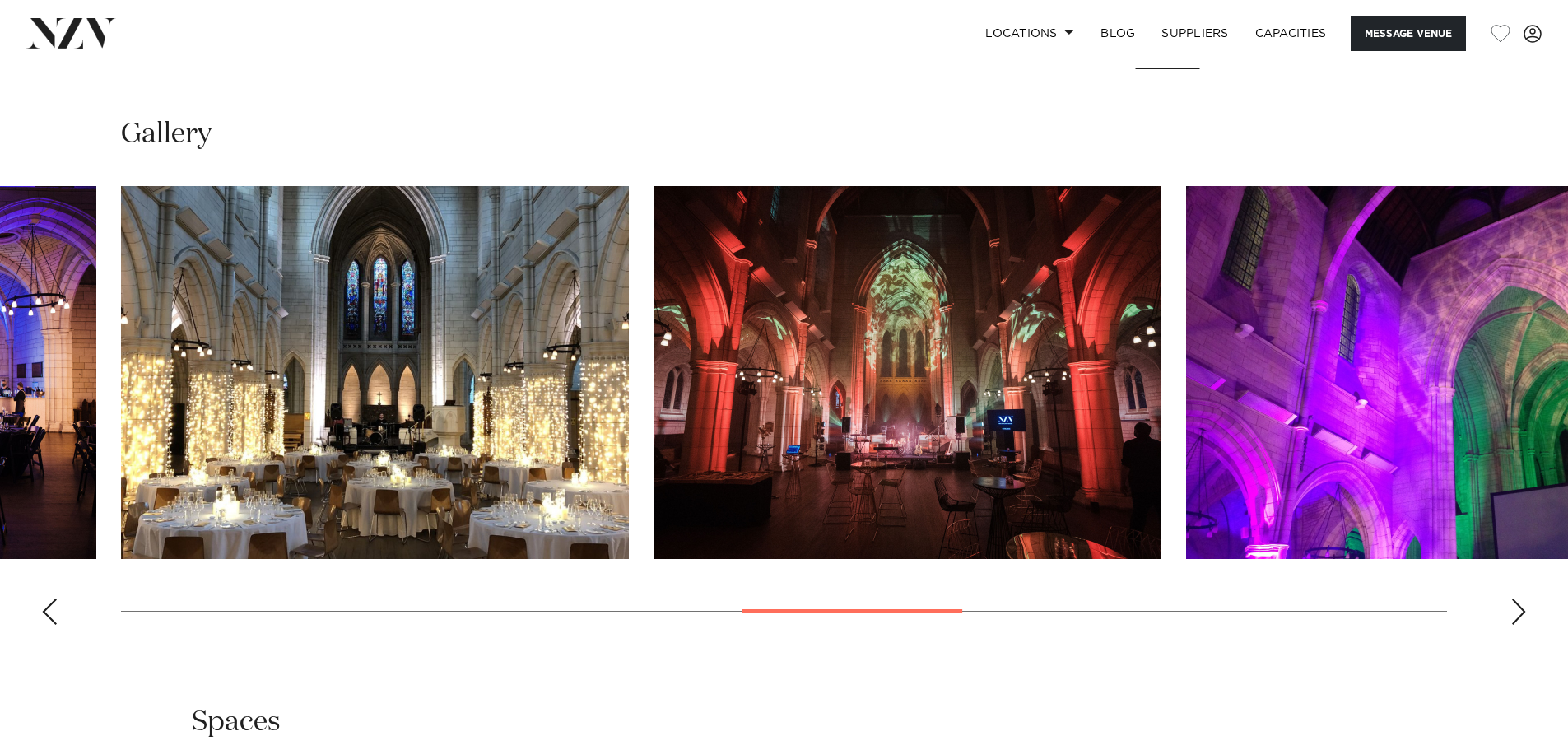
click at [1514, 599] on div "Next slide" at bounding box center [1518, 611] width 16 height 26
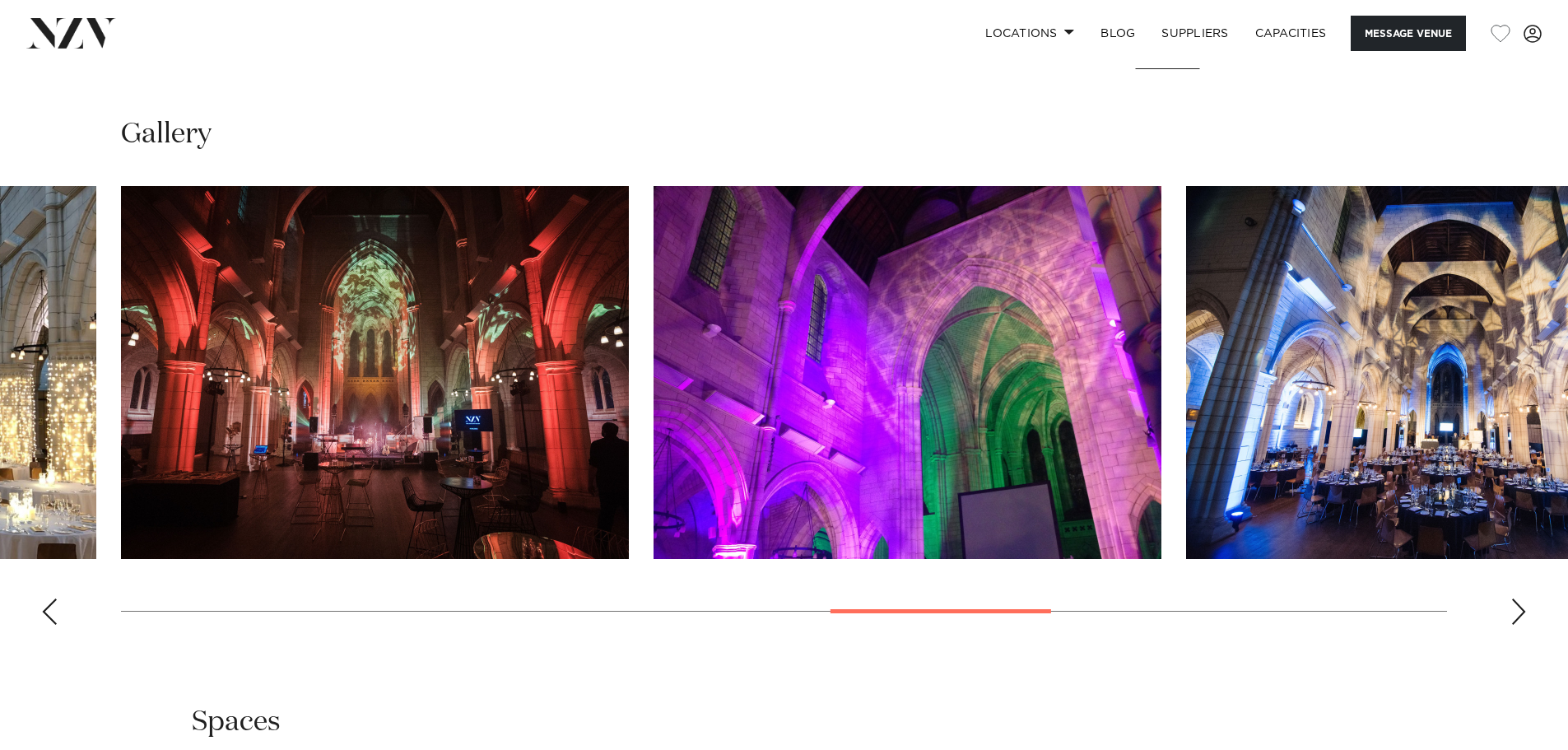
click at [1514, 599] on div "Next slide" at bounding box center [1518, 611] width 16 height 26
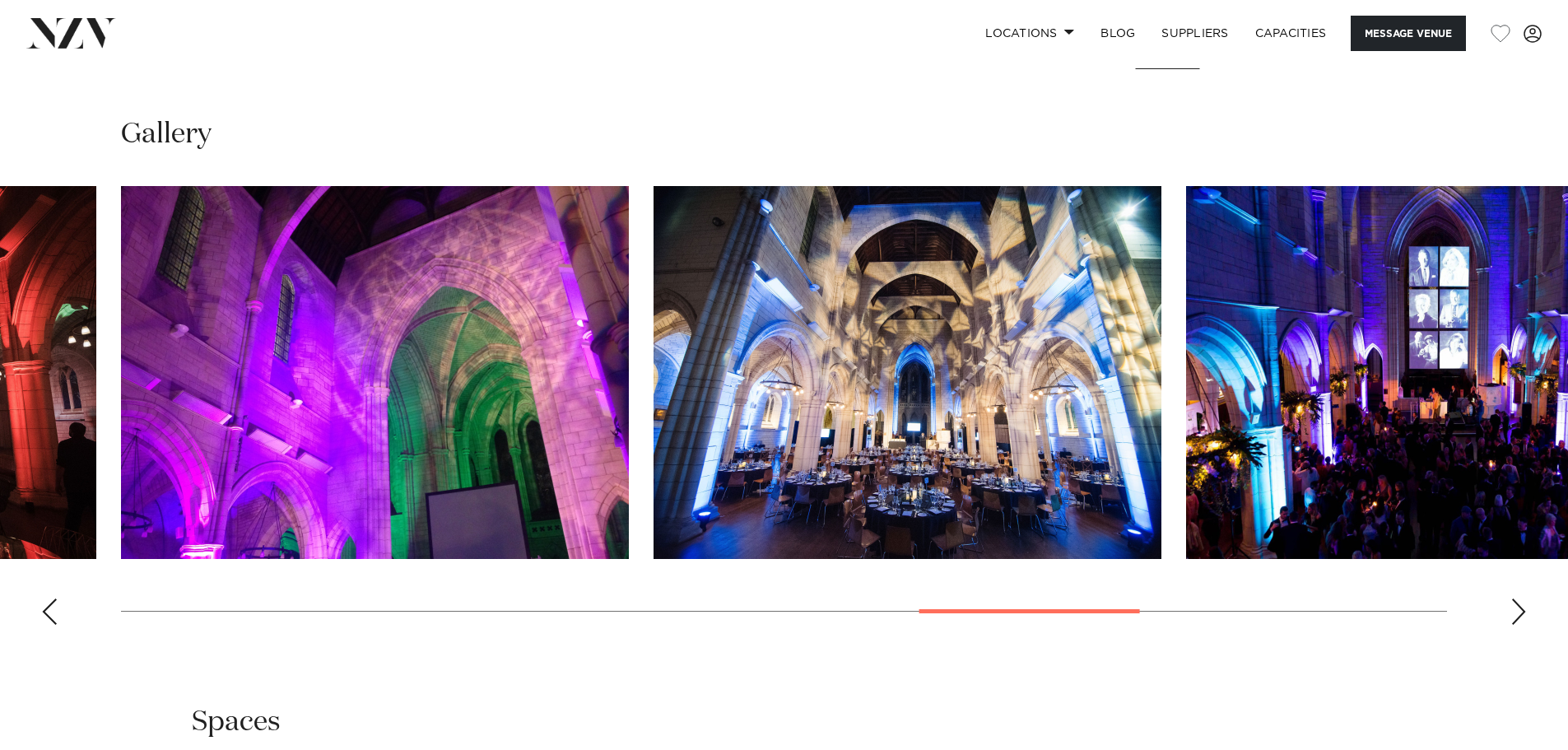
click at [1514, 599] on div "Next slide" at bounding box center [1518, 611] width 16 height 26
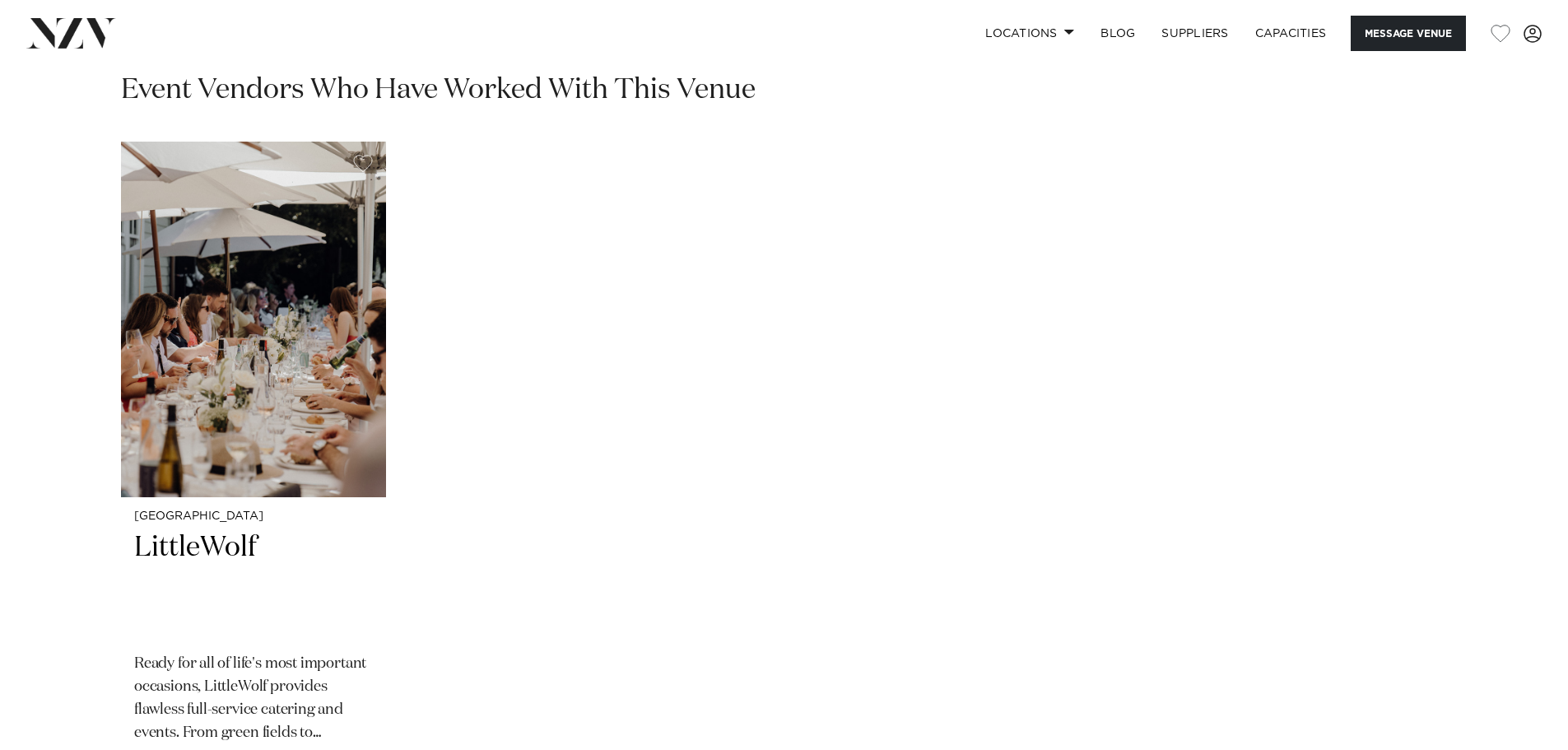
scroll to position [2553, 0]
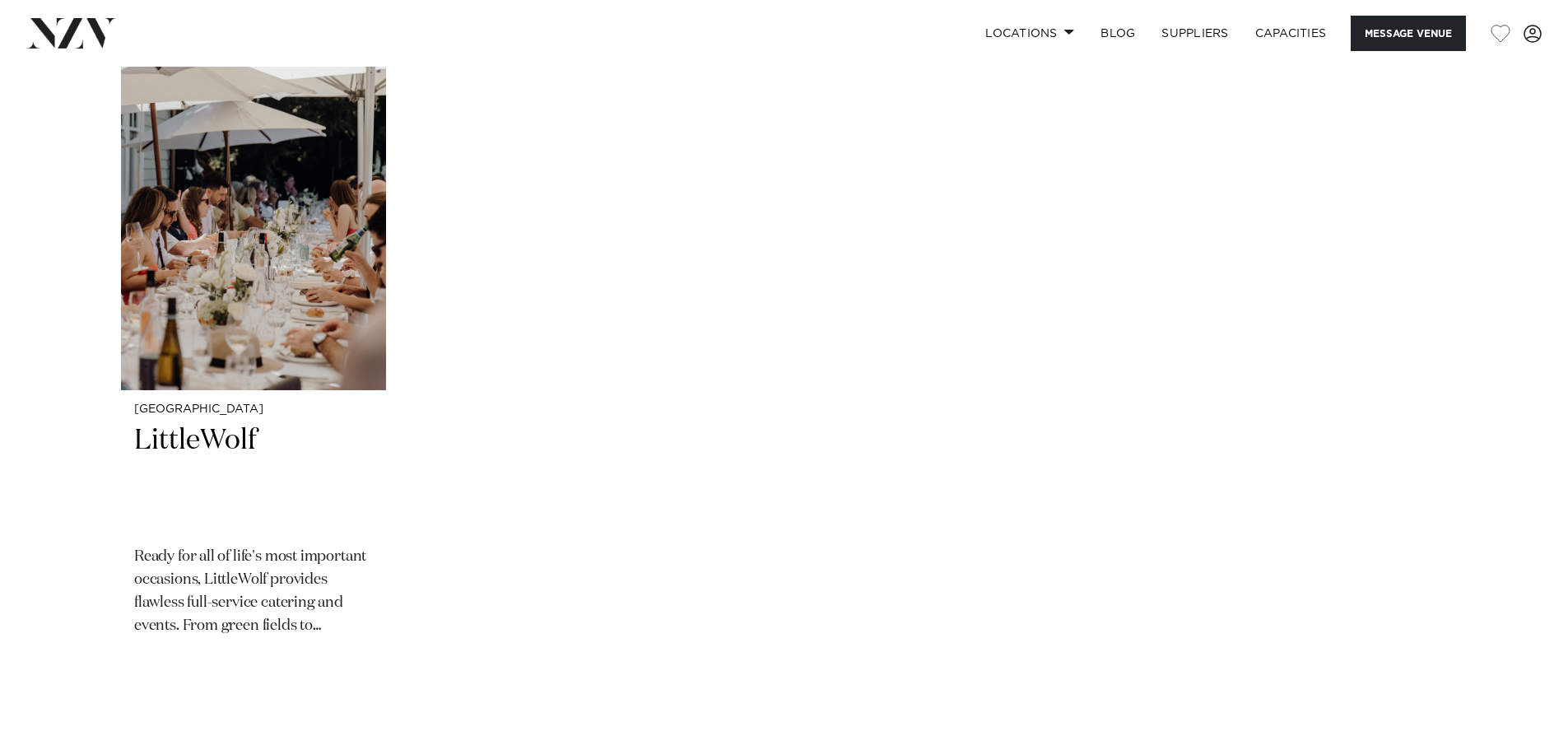
click at [473, 629] on swiper-container "Auckland LittleWolf Ready for all of life's most important occasions, LittleWol…" at bounding box center [784, 392] width 1568 height 716
click at [473, 629] on div "Auckland LittleWolf Ready for all of life's most important occasions, LittleWol…" at bounding box center [784, 352] width 1325 height 637
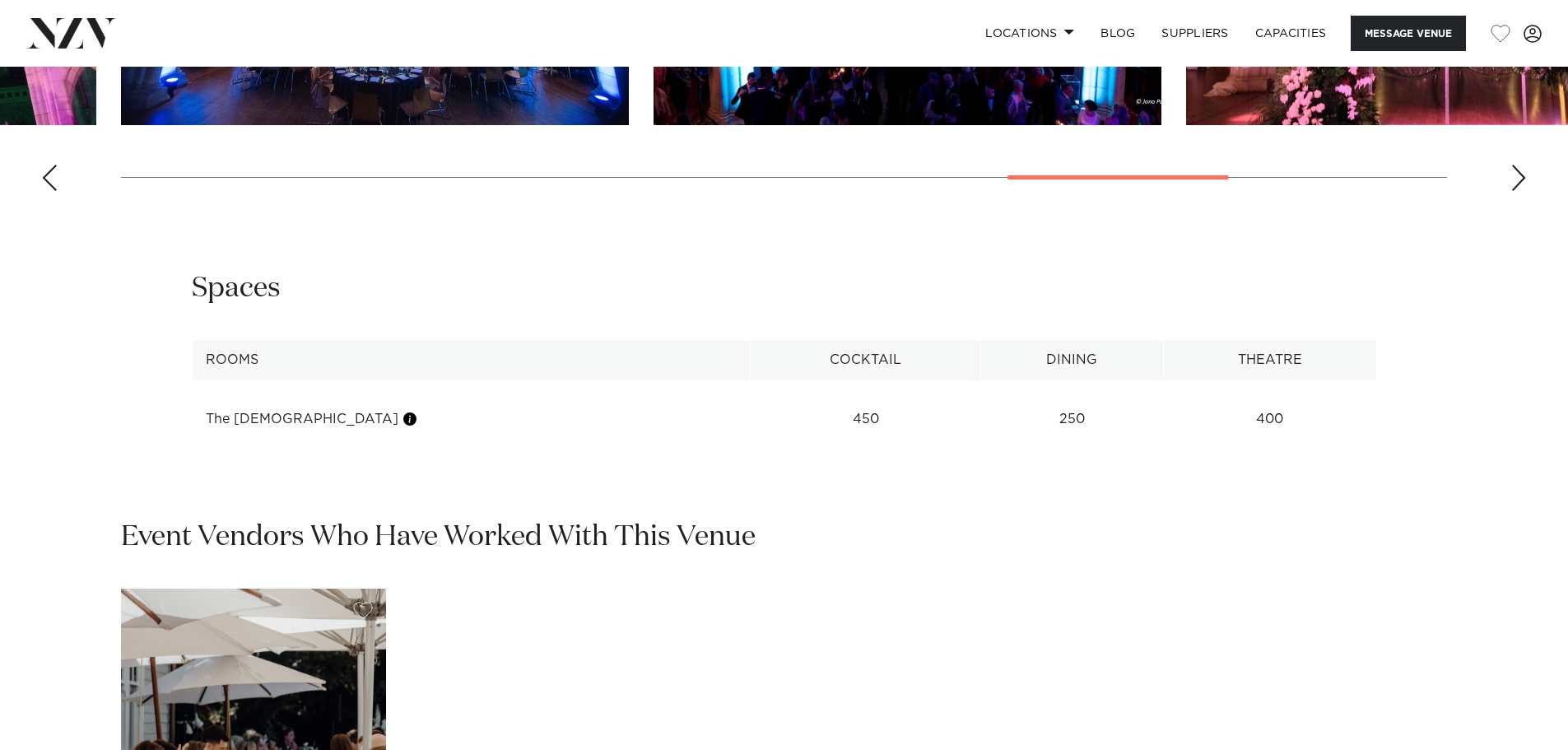
scroll to position [1976, 0]
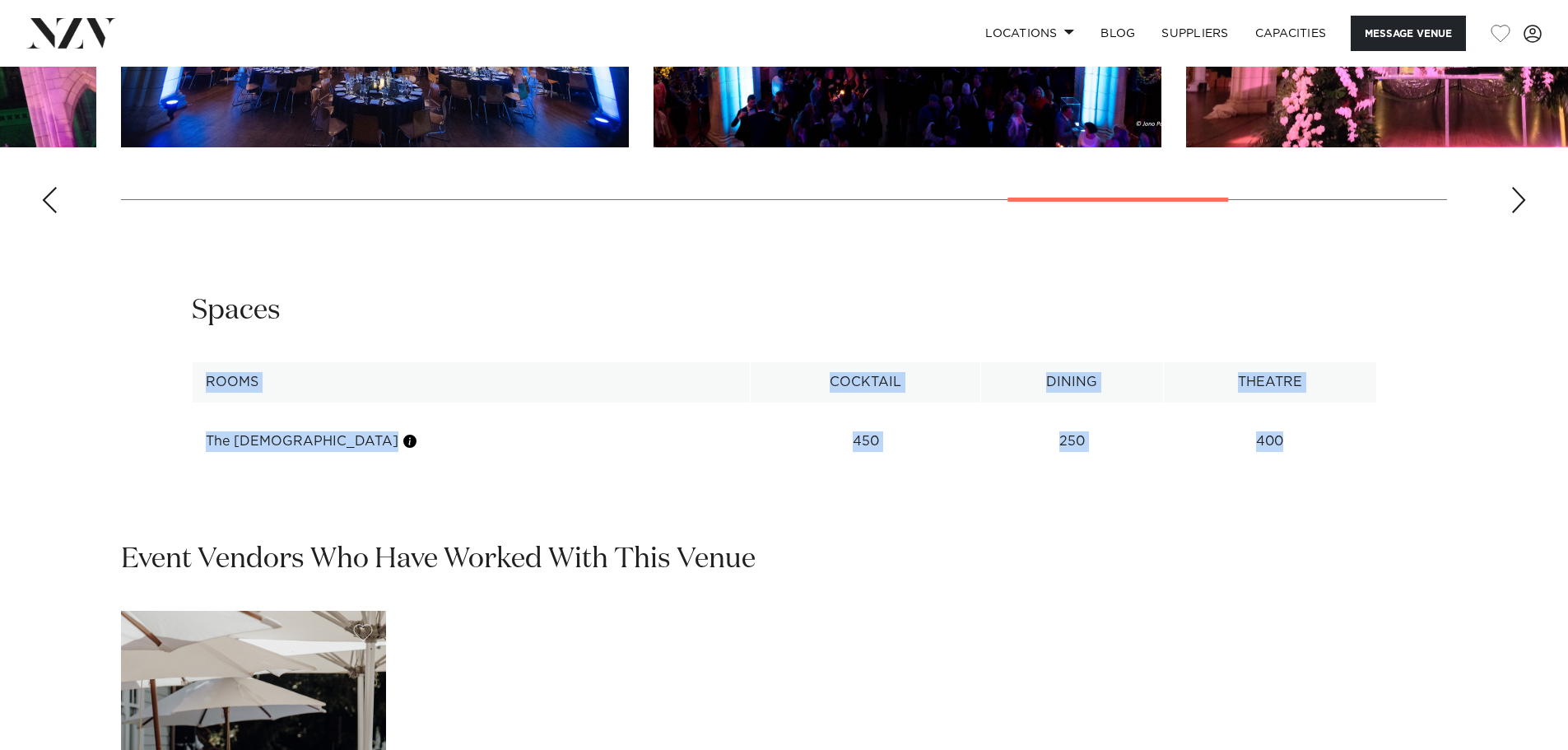
drag, startPoint x: 565, startPoint y: 441, endPoint x: 1284, endPoint y: 433, distance: 719.0
click at [1284, 433] on div "**********" at bounding box center [784, 384] width 1568 height 183
click at [1284, 433] on td "400" at bounding box center [1268, 441] width 213 height 41
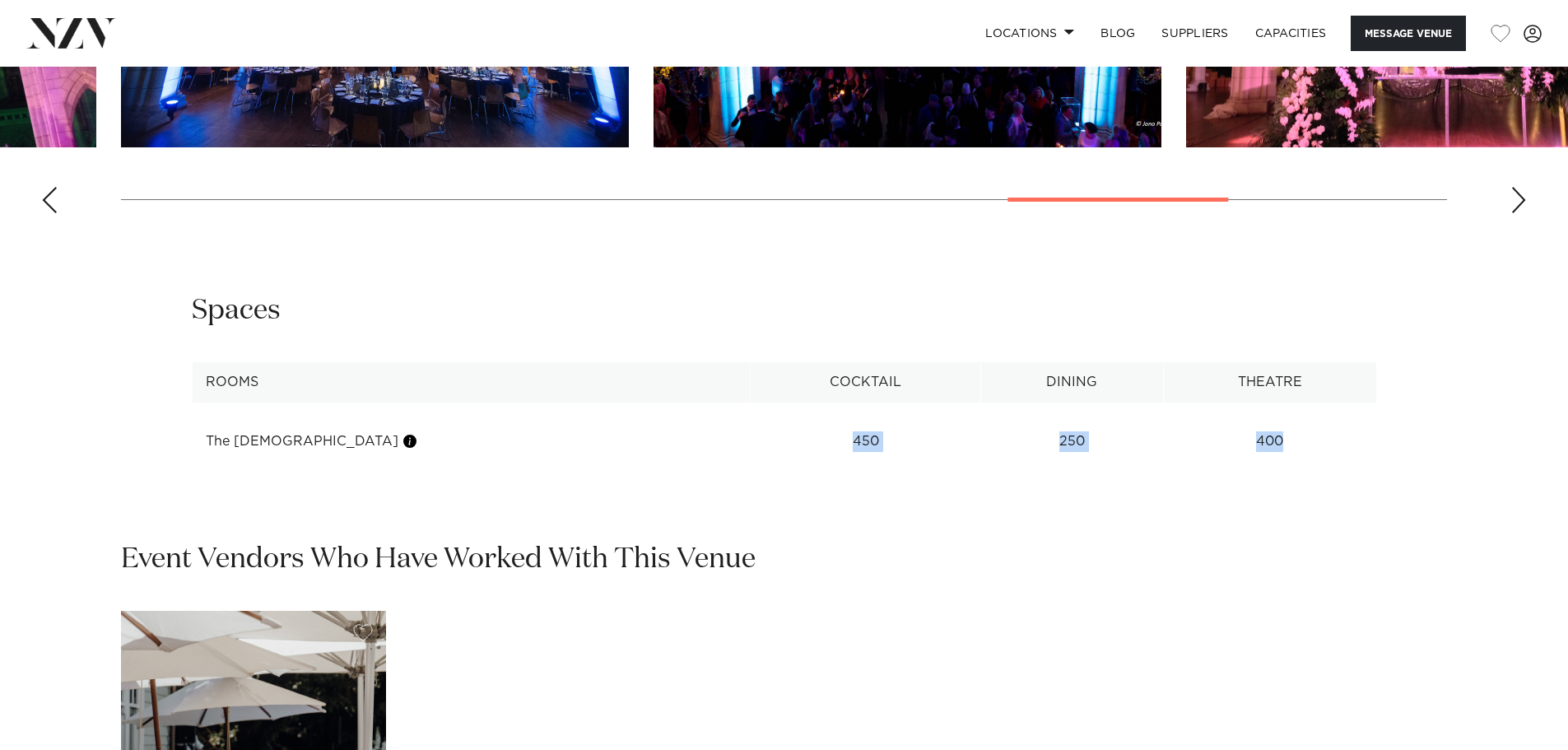
drag, startPoint x: 1281, startPoint y: 425, endPoint x: 608, endPoint y: 399, distance: 673.5
click at [602, 421] on tr "The Church 450 250 400" at bounding box center [784, 441] width 1184 height 41
click at [1514, 187] on div "Next slide" at bounding box center [1518, 199] width 16 height 26
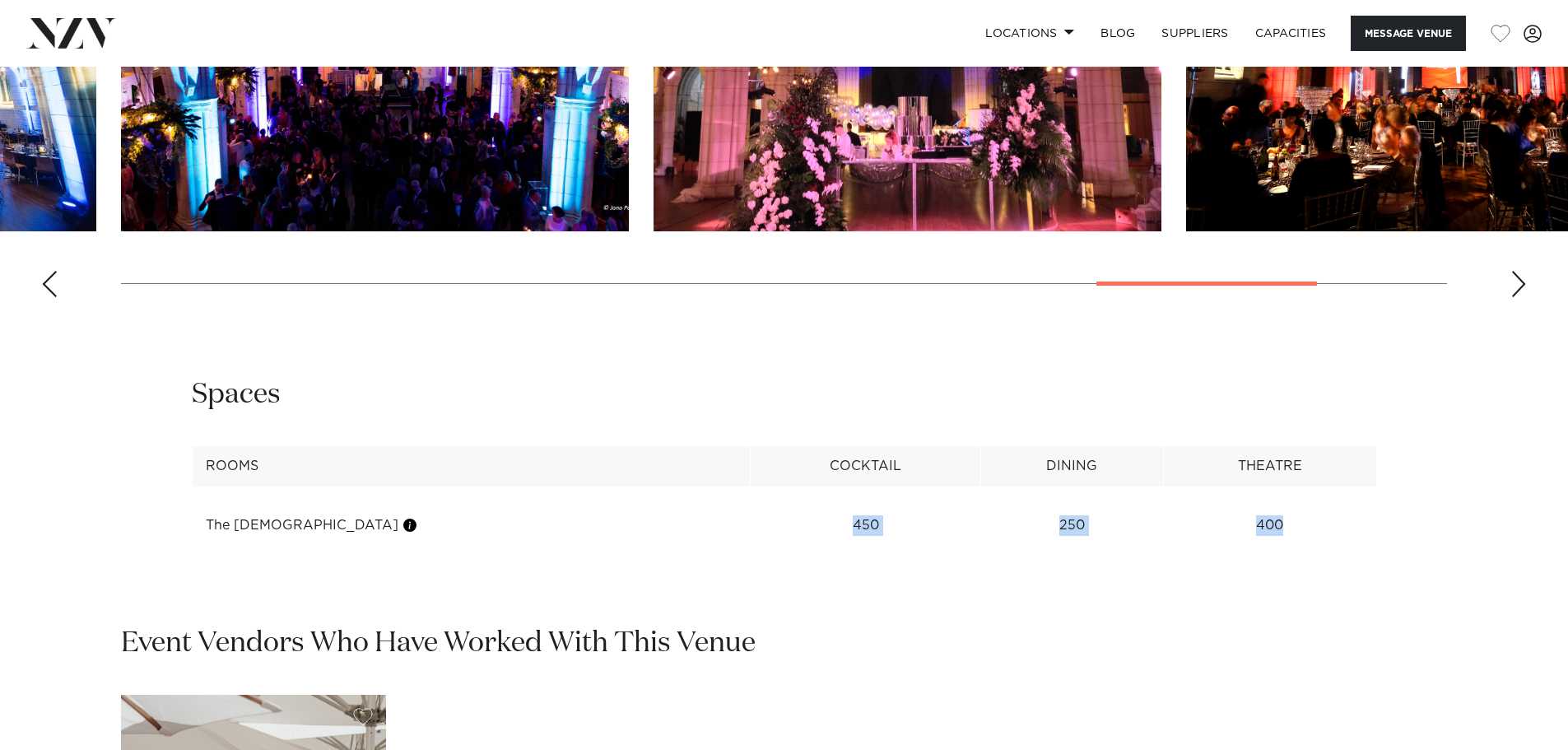
scroll to position [1812, 0]
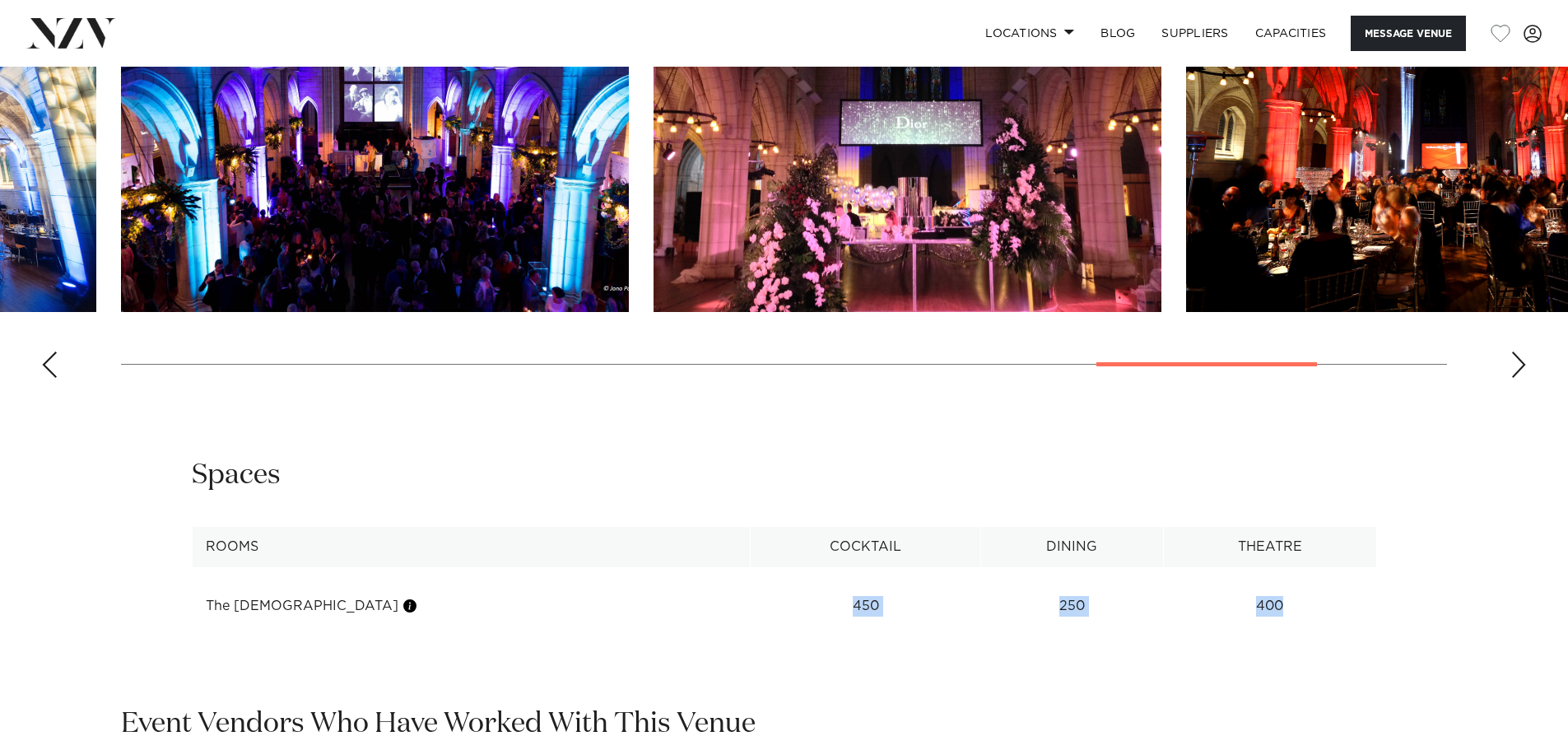
click at [1537, 337] on swiper-container at bounding box center [784, 165] width 1568 height 452
click at [1548, 331] on swiper-container at bounding box center [784, 165] width 1568 height 452
click at [1519, 351] on div "Next slide" at bounding box center [1518, 364] width 16 height 26
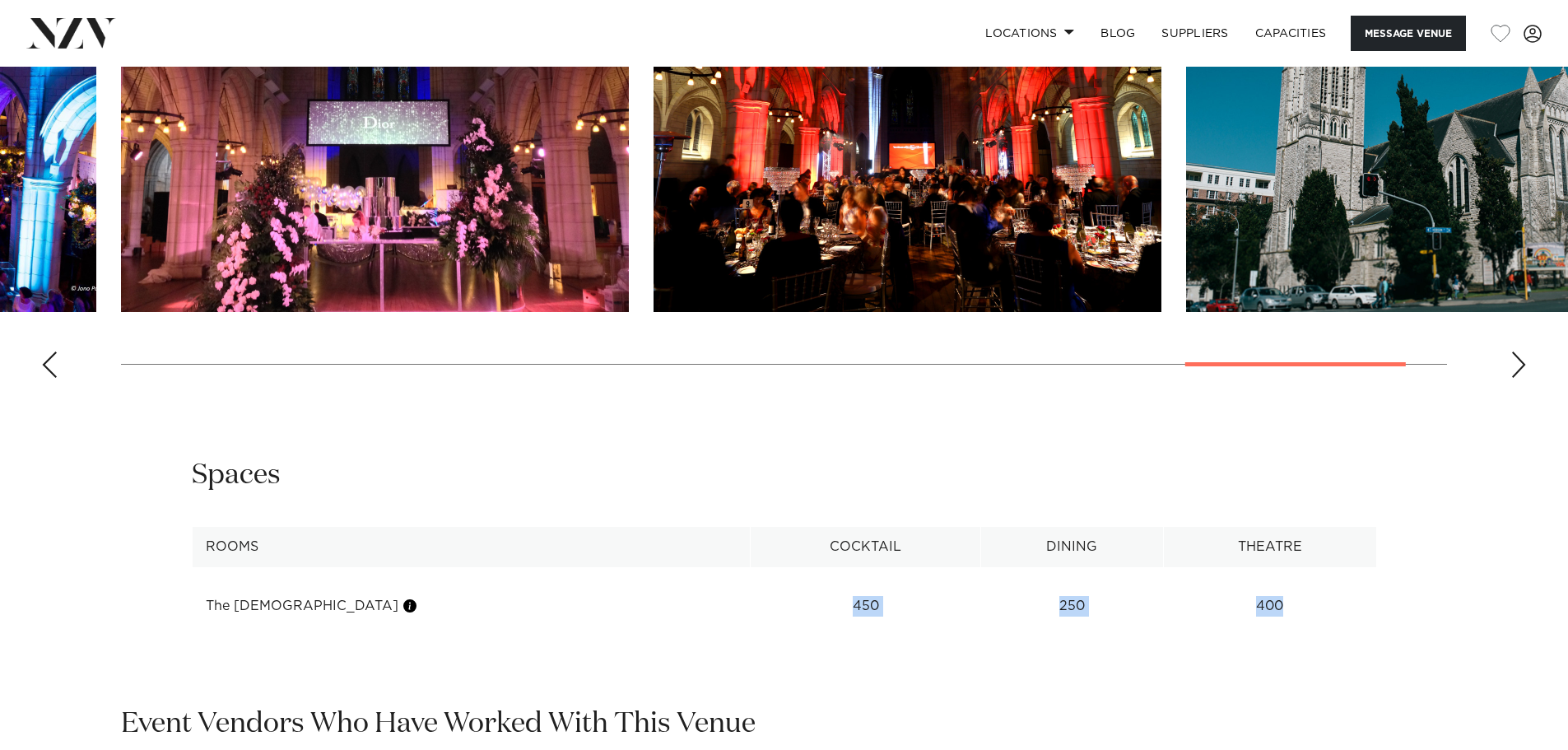
click at [1506, 341] on swiper-container at bounding box center [784, 165] width 1568 height 452
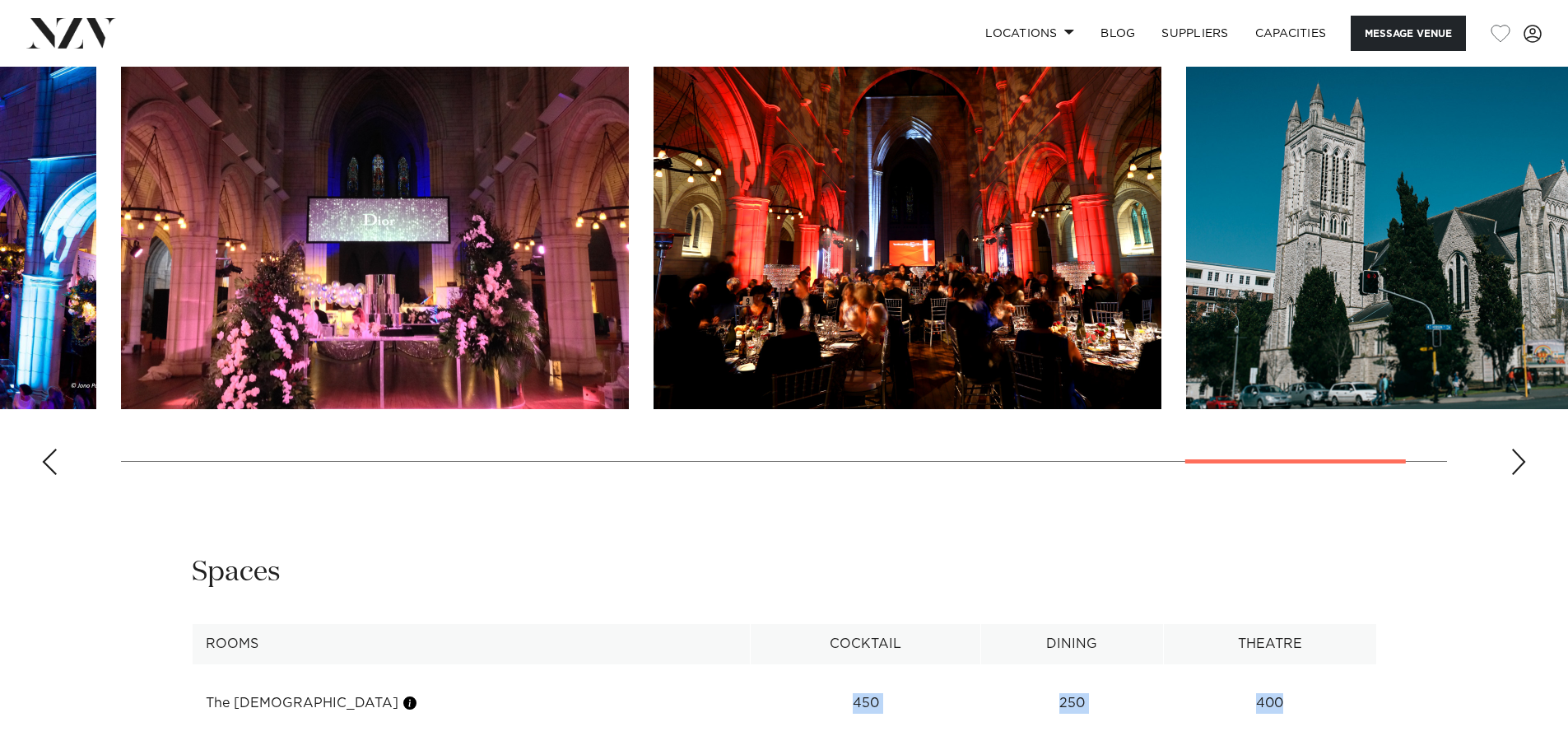
scroll to position [1564, 0]
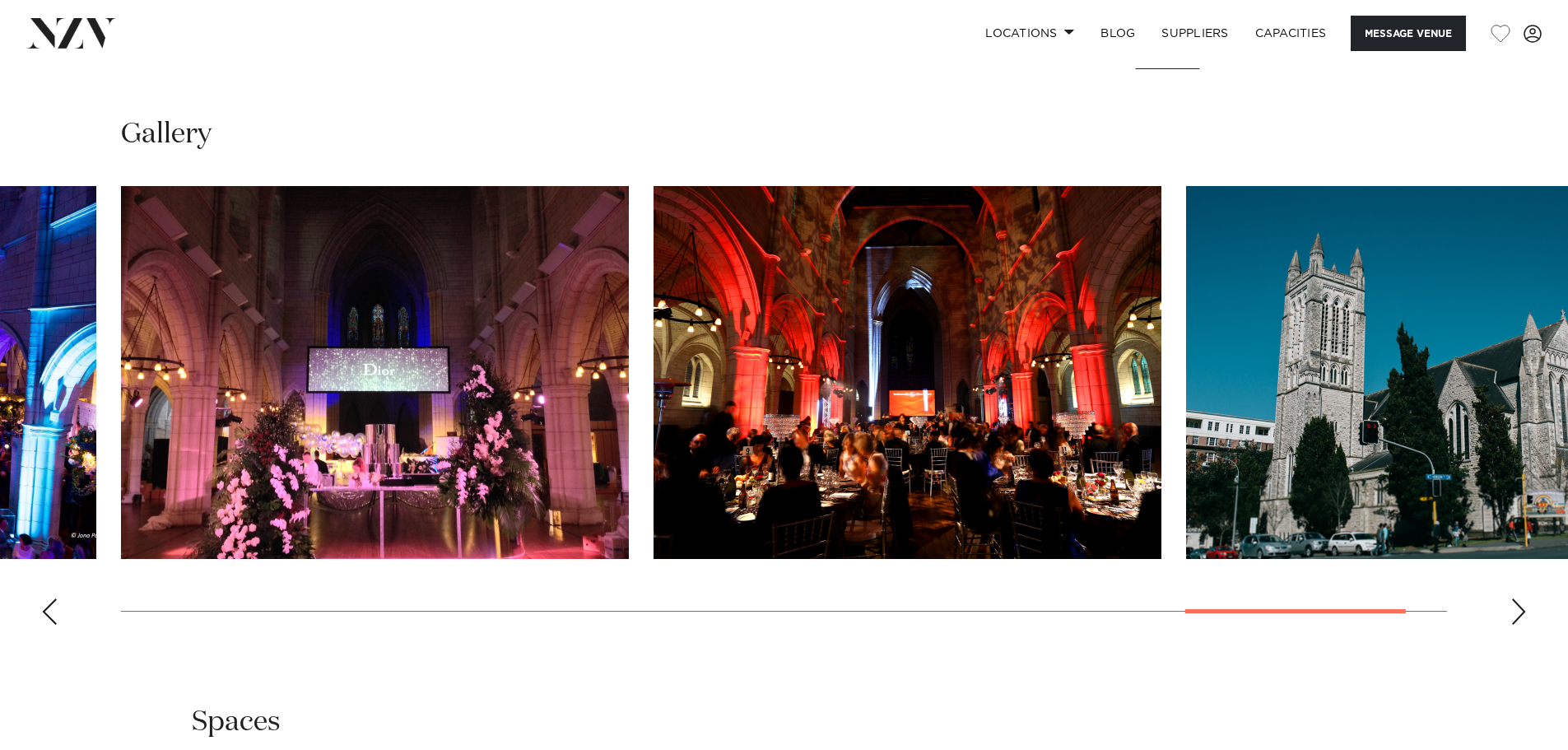
click at [37, 574] on swiper-container at bounding box center [784, 411] width 1568 height 452
click at [46, 599] on div "Previous slide" at bounding box center [49, 611] width 16 height 26
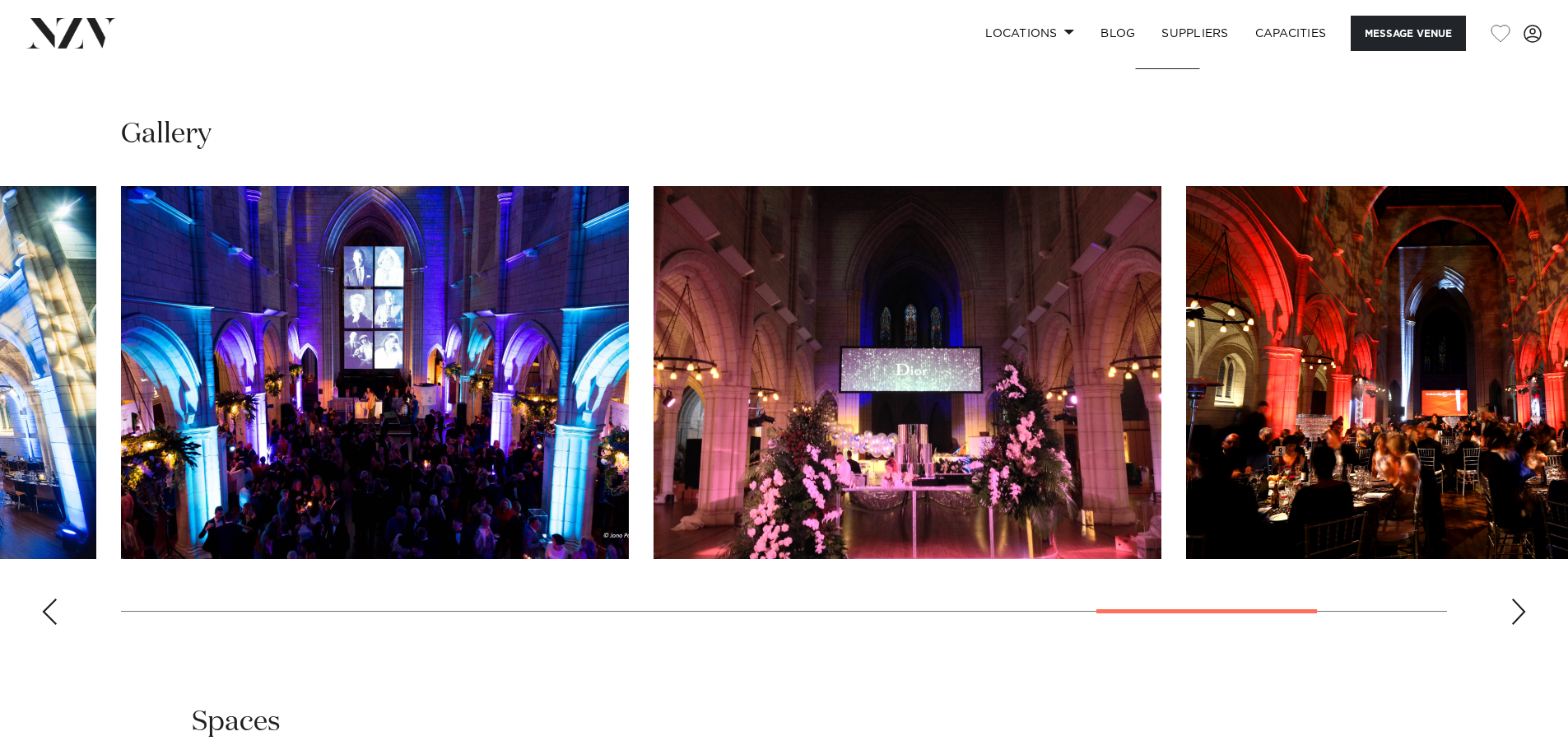
click at [54, 599] on div "Previous slide" at bounding box center [49, 611] width 16 height 26
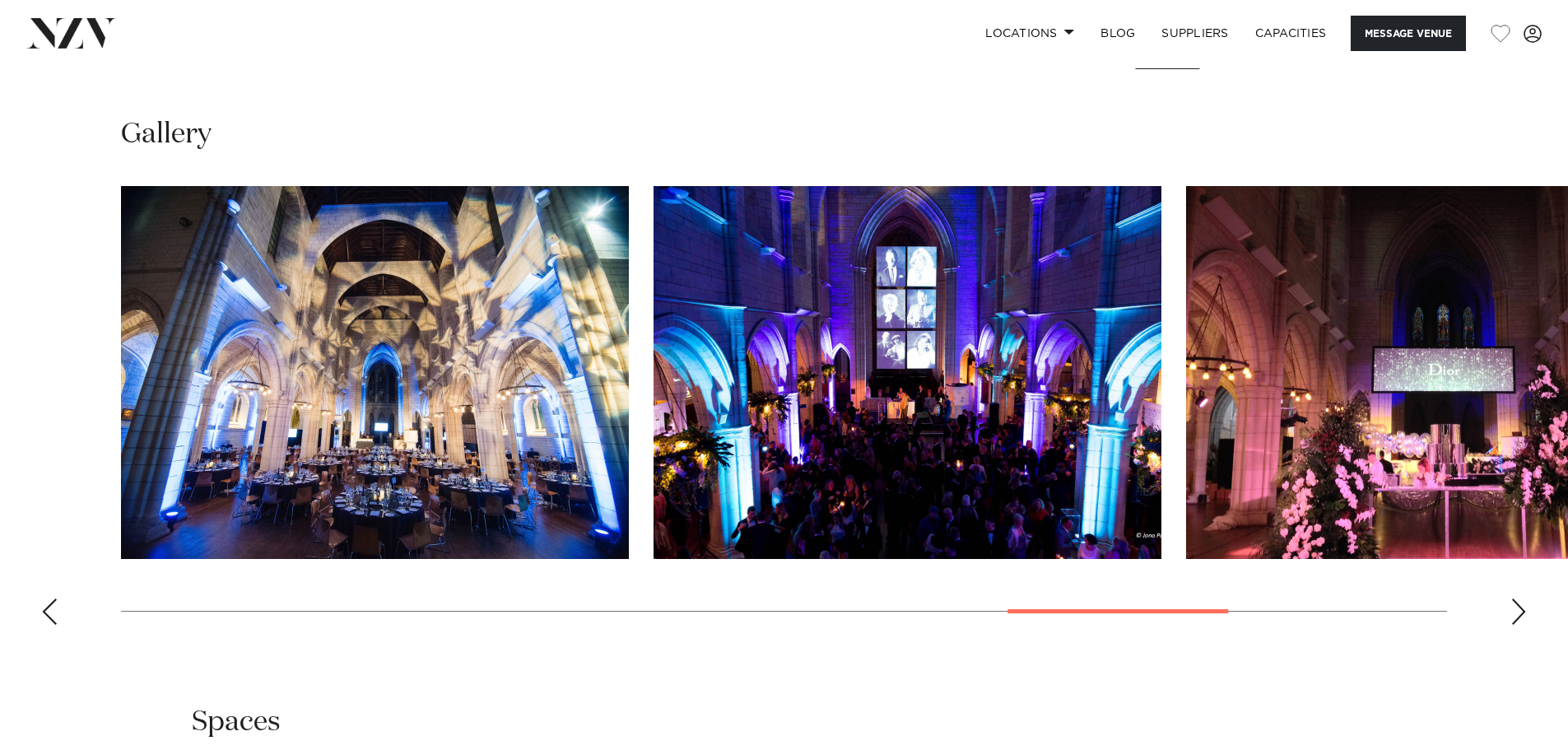
click at [59, 572] on swiper-container at bounding box center [784, 411] width 1568 height 452
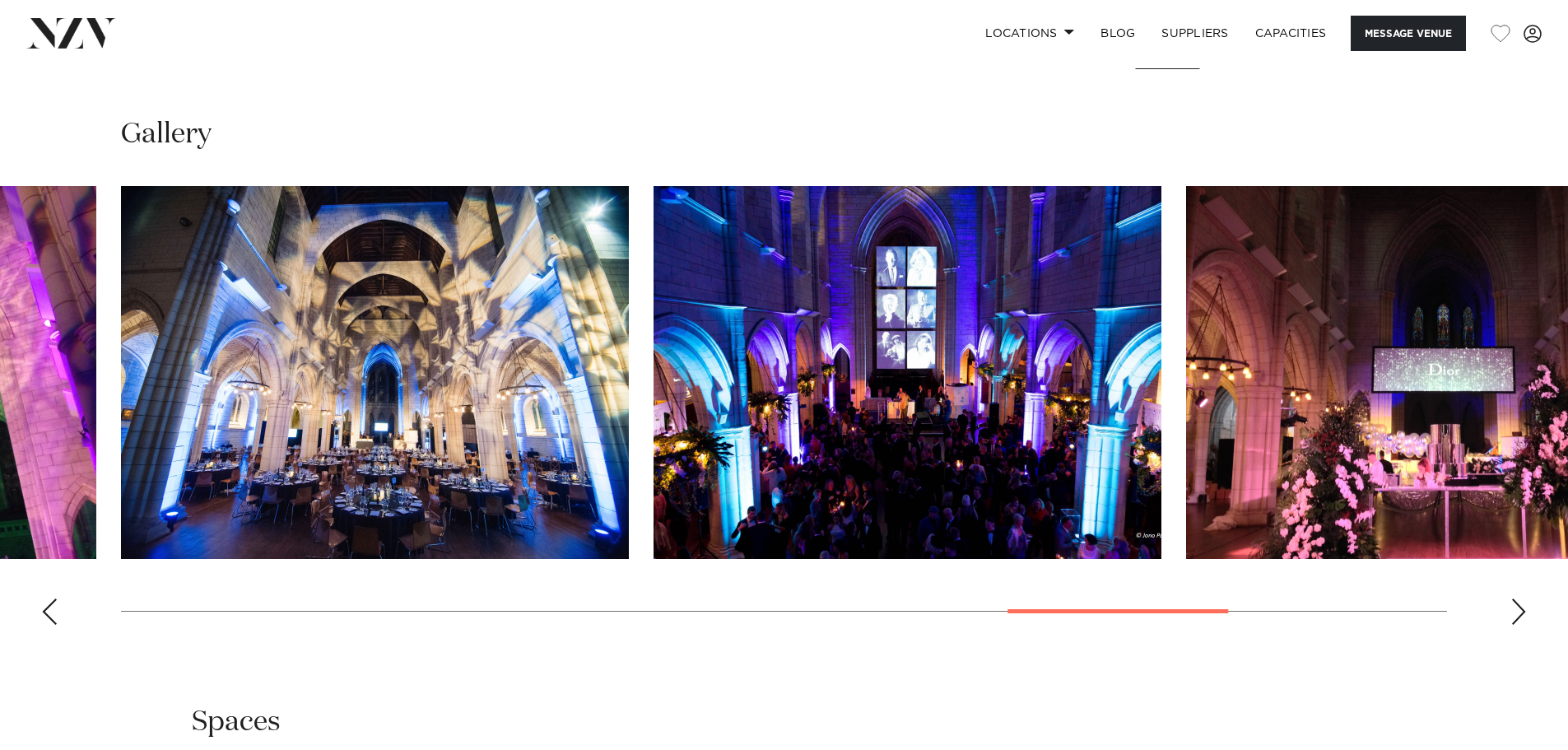
click at [46, 599] on div "Previous slide" at bounding box center [49, 611] width 16 height 26
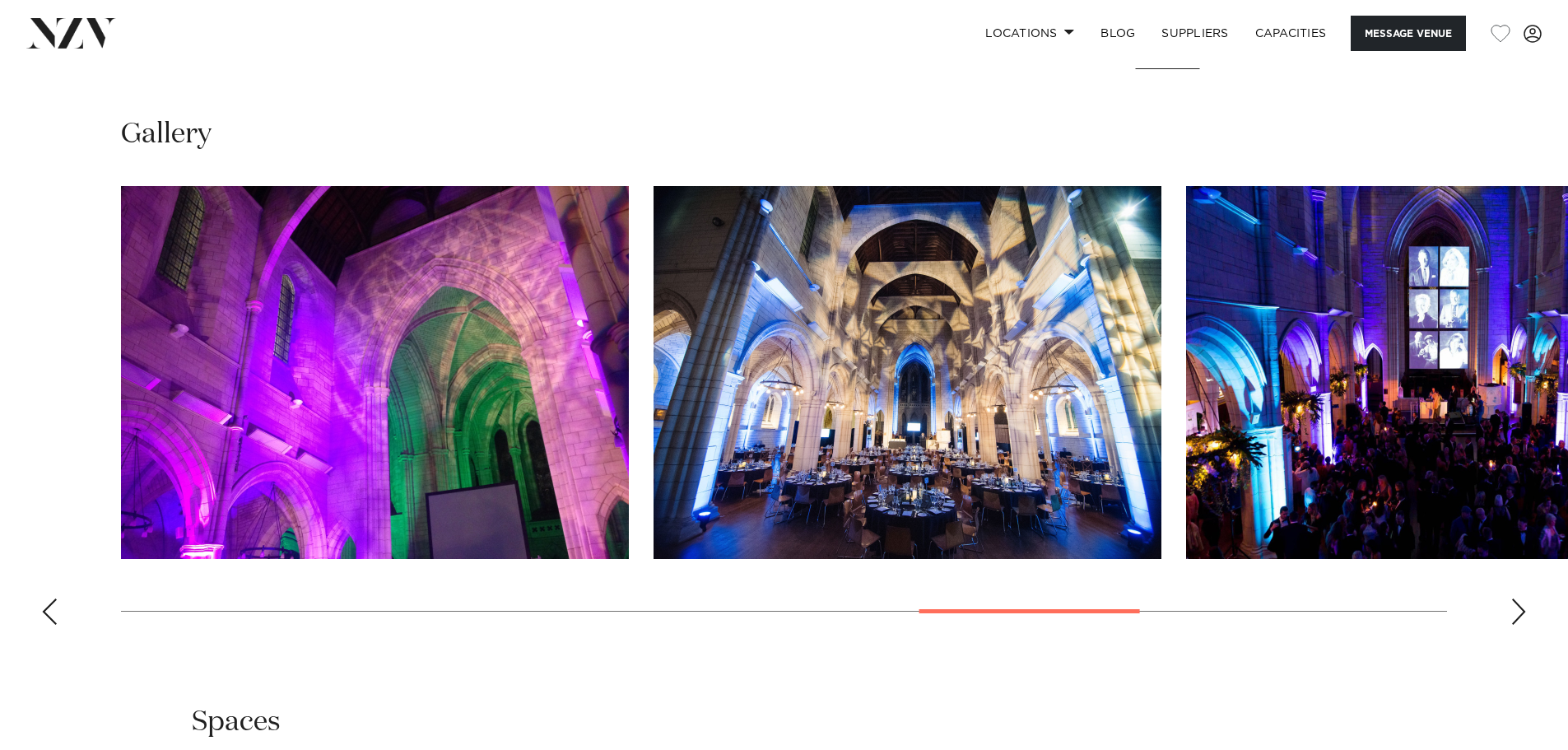
click at [46, 599] on div "Previous slide" at bounding box center [49, 611] width 16 height 26
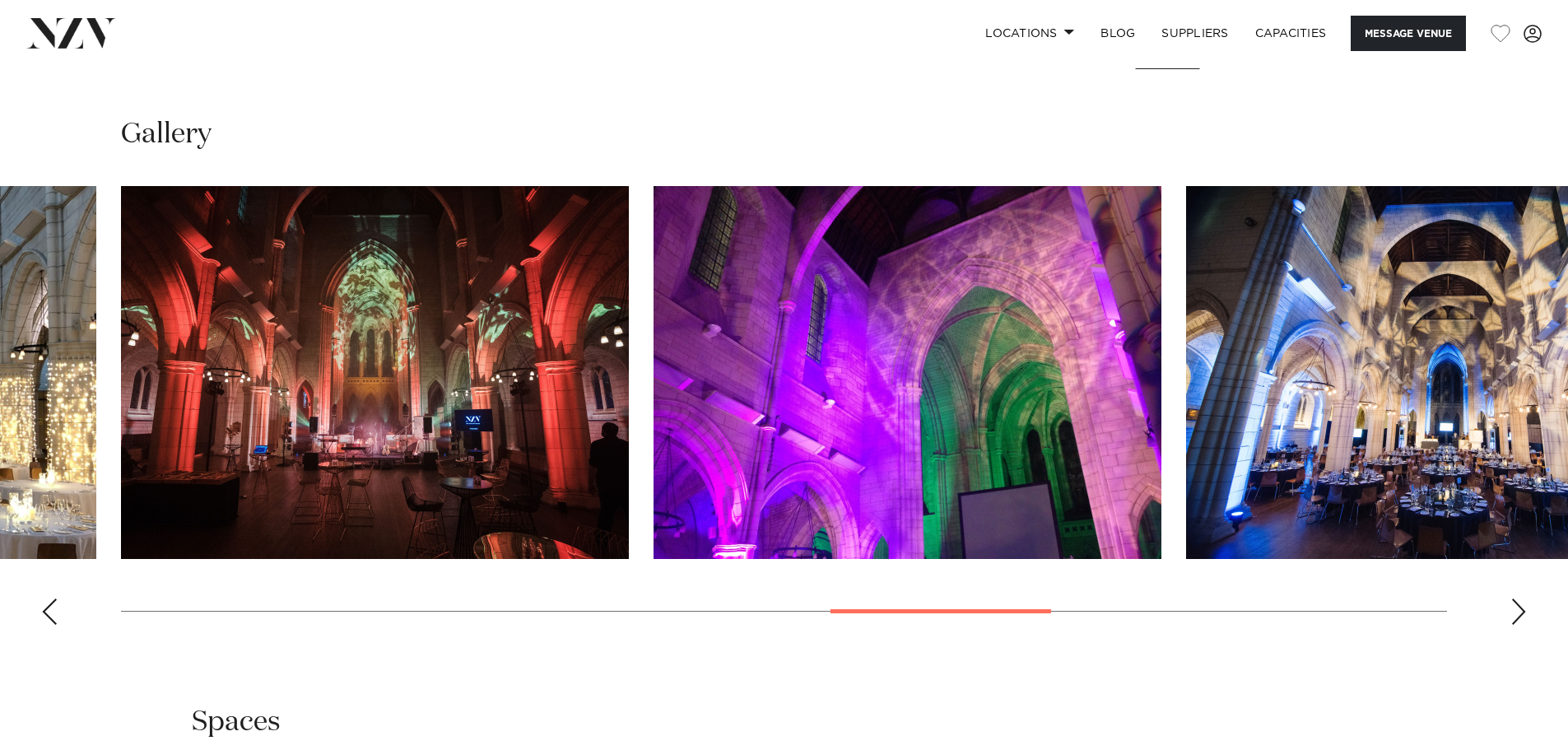
click at [46, 599] on div "Previous slide" at bounding box center [49, 611] width 16 height 26
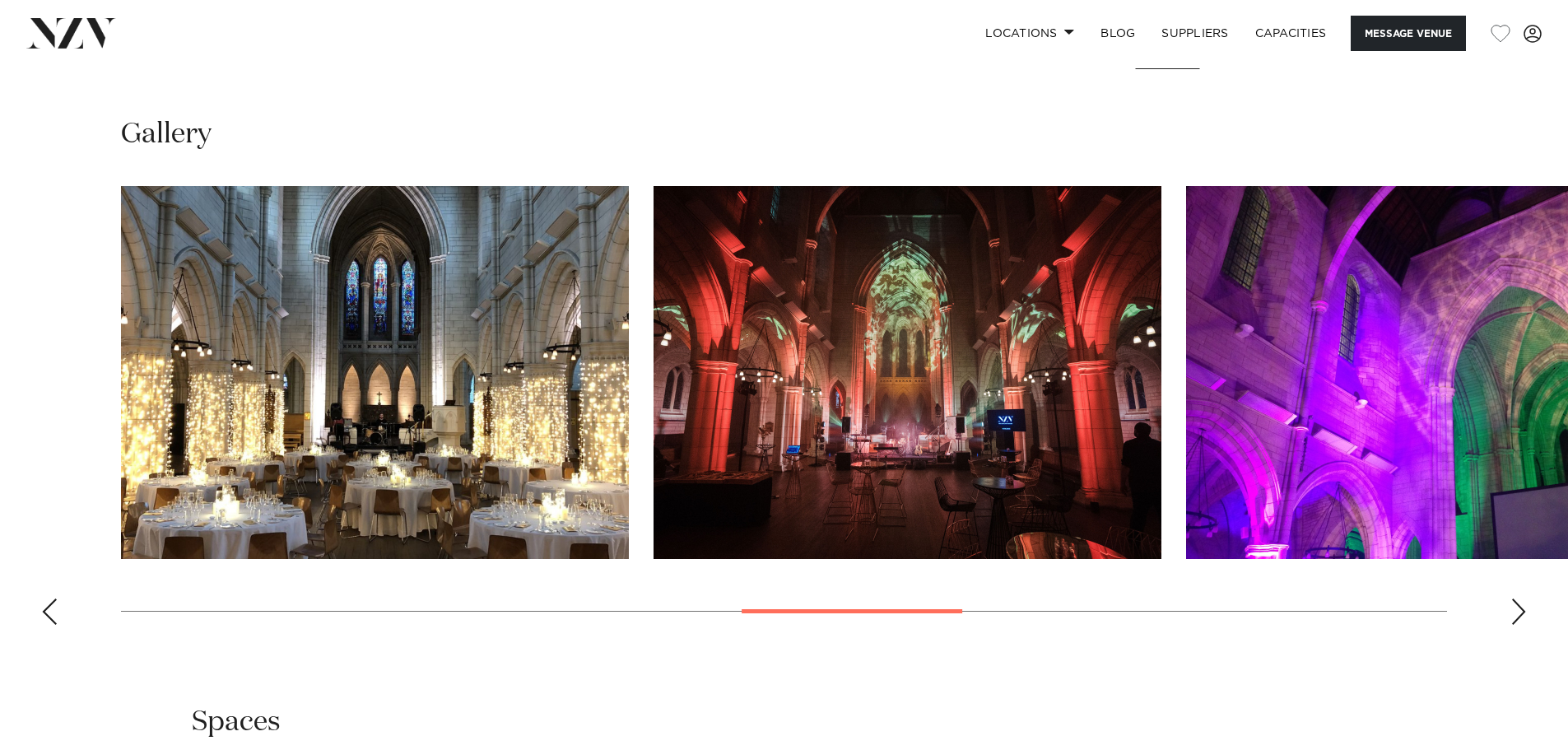
click at [46, 599] on div "Previous slide" at bounding box center [49, 611] width 16 height 26
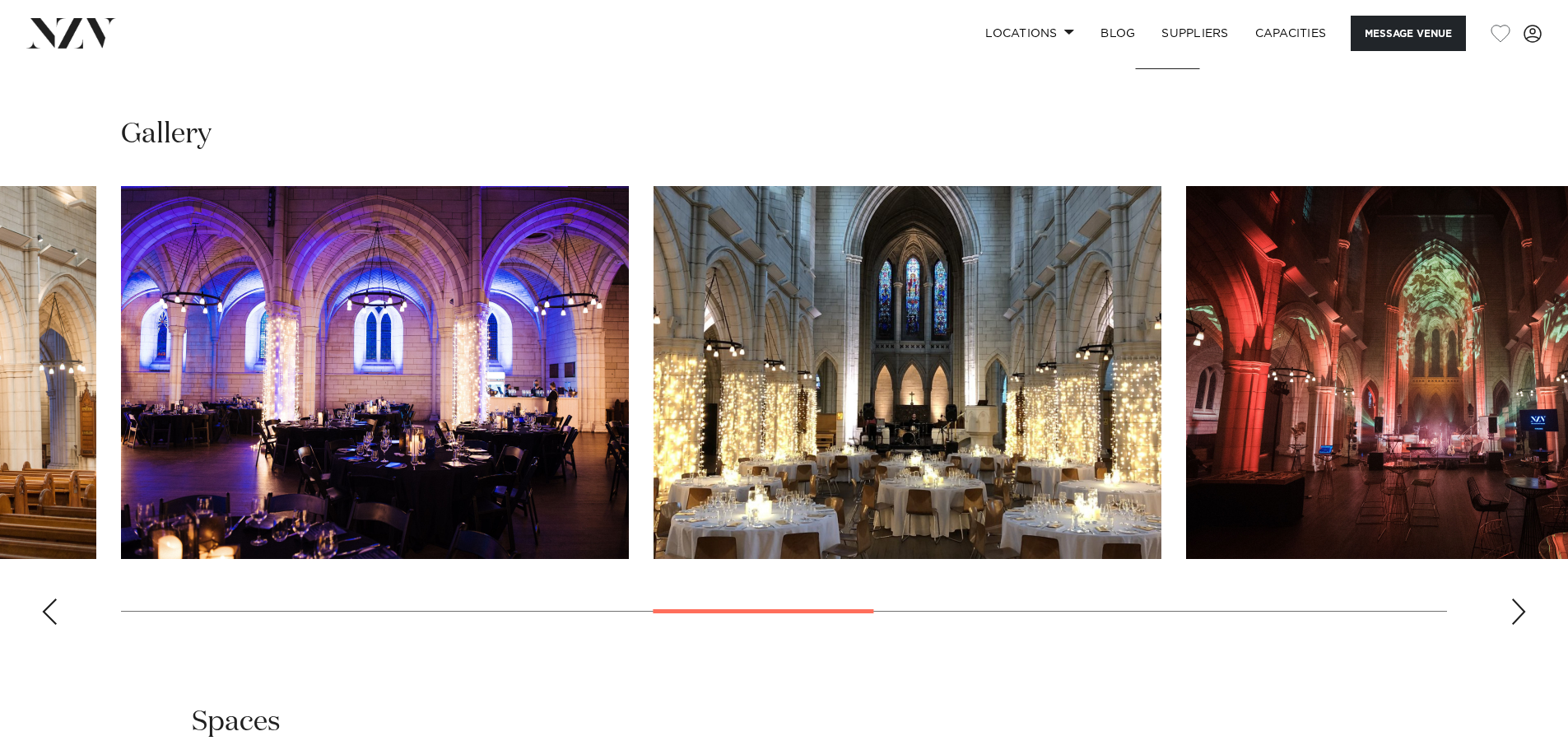
click at [46, 599] on div "Previous slide" at bounding box center [49, 611] width 16 height 26
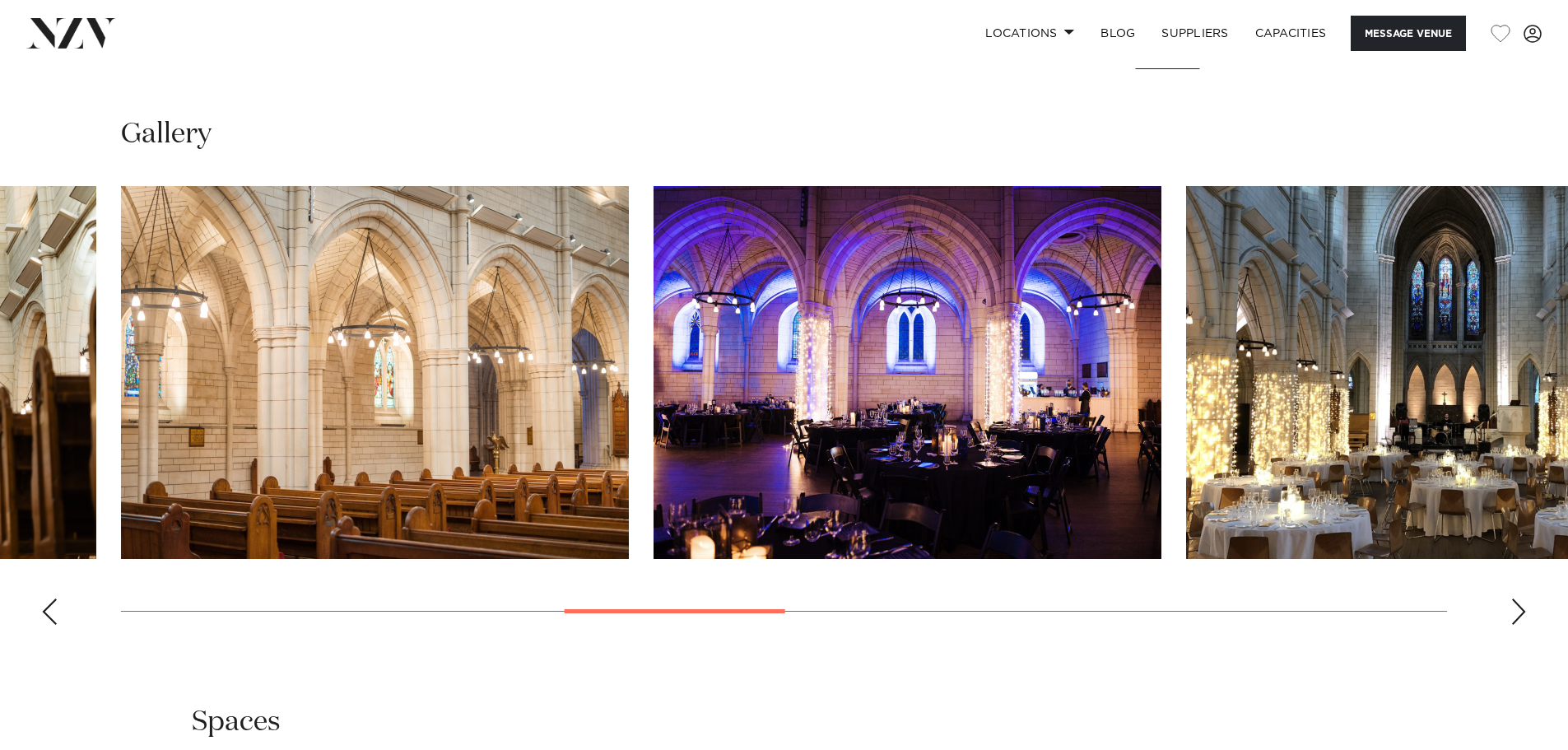
click at [46, 599] on div "Previous slide" at bounding box center [49, 611] width 16 height 26
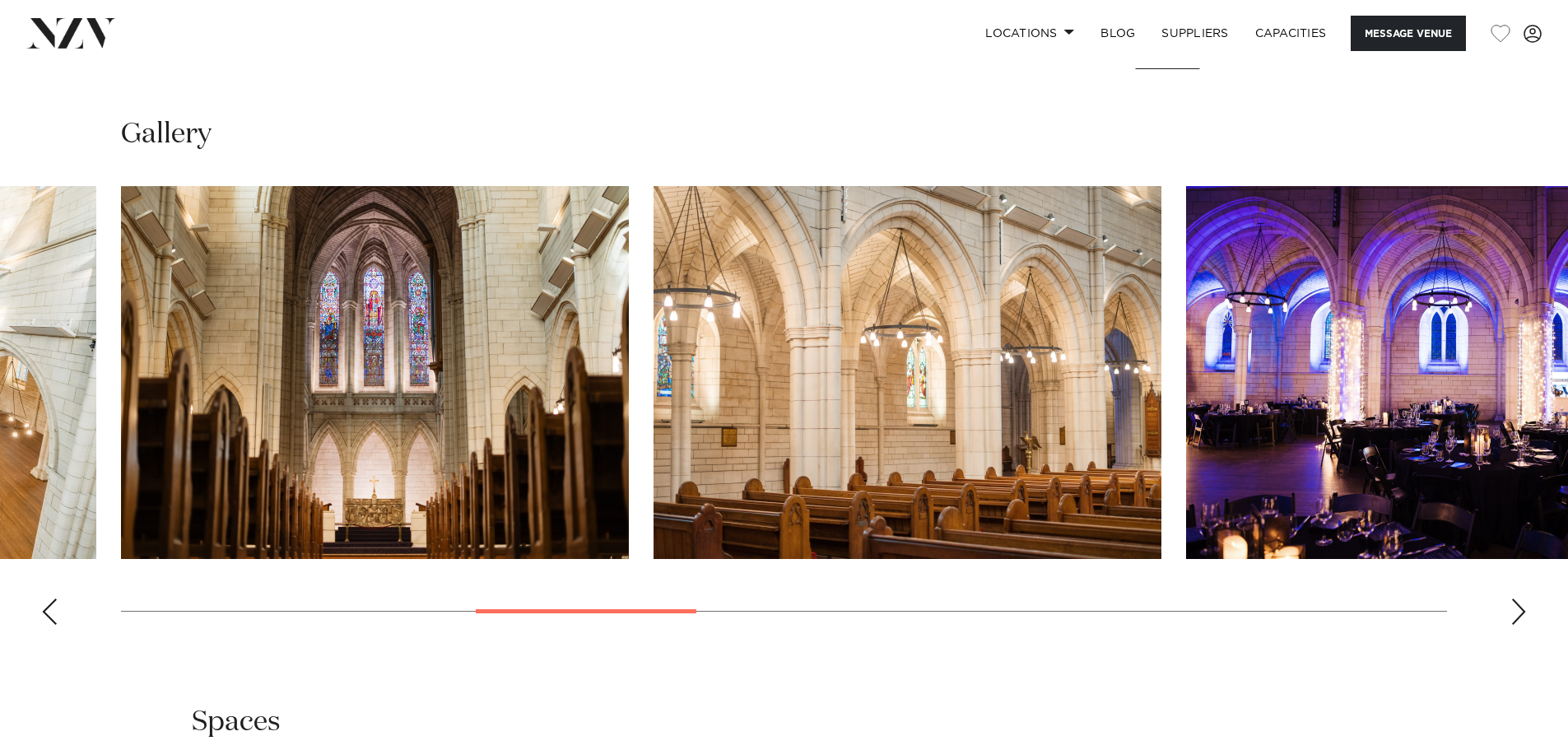
click at [46, 599] on div "Previous slide" at bounding box center [49, 611] width 16 height 26
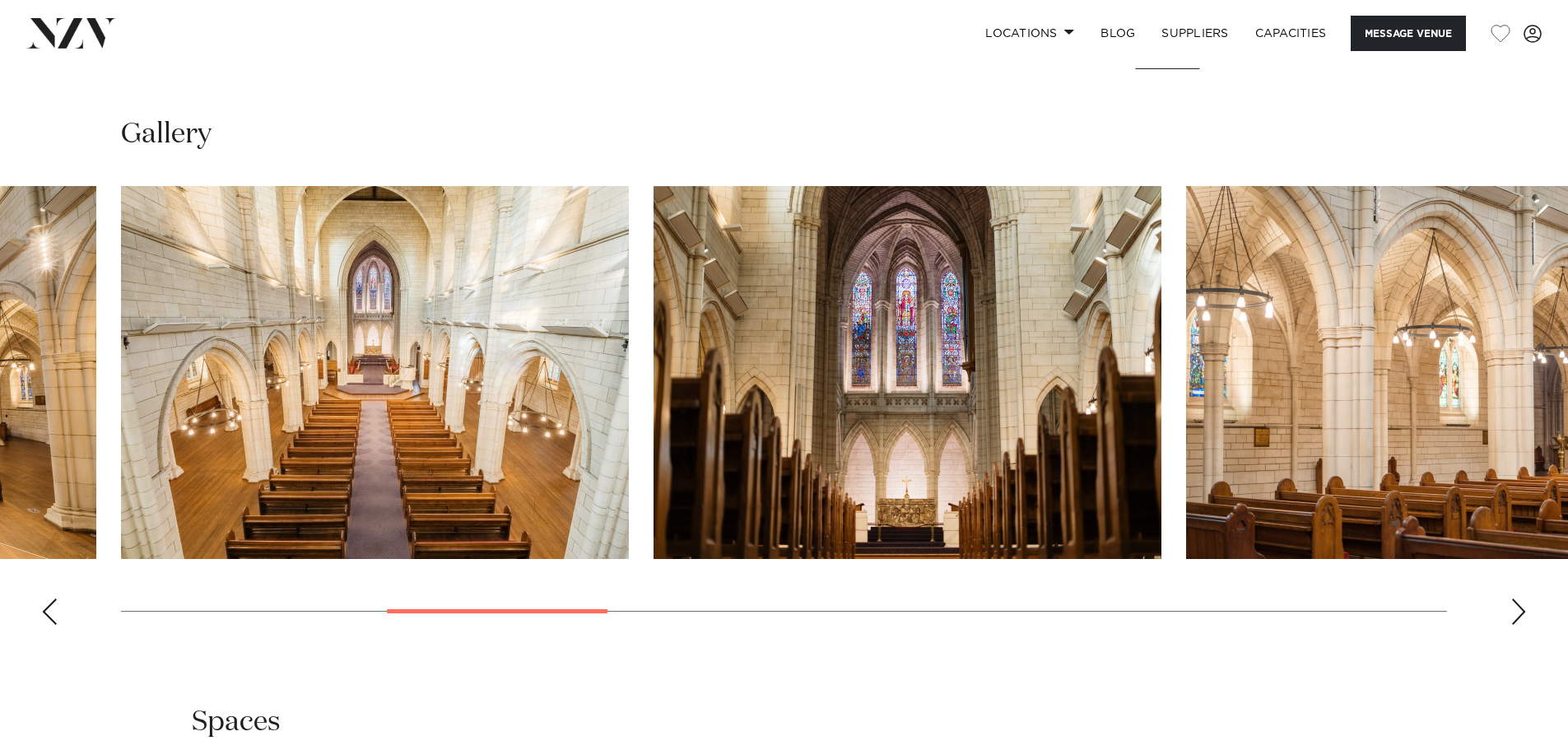
click at [46, 599] on div "Previous slide" at bounding box center [49, 611] width 16 height 26
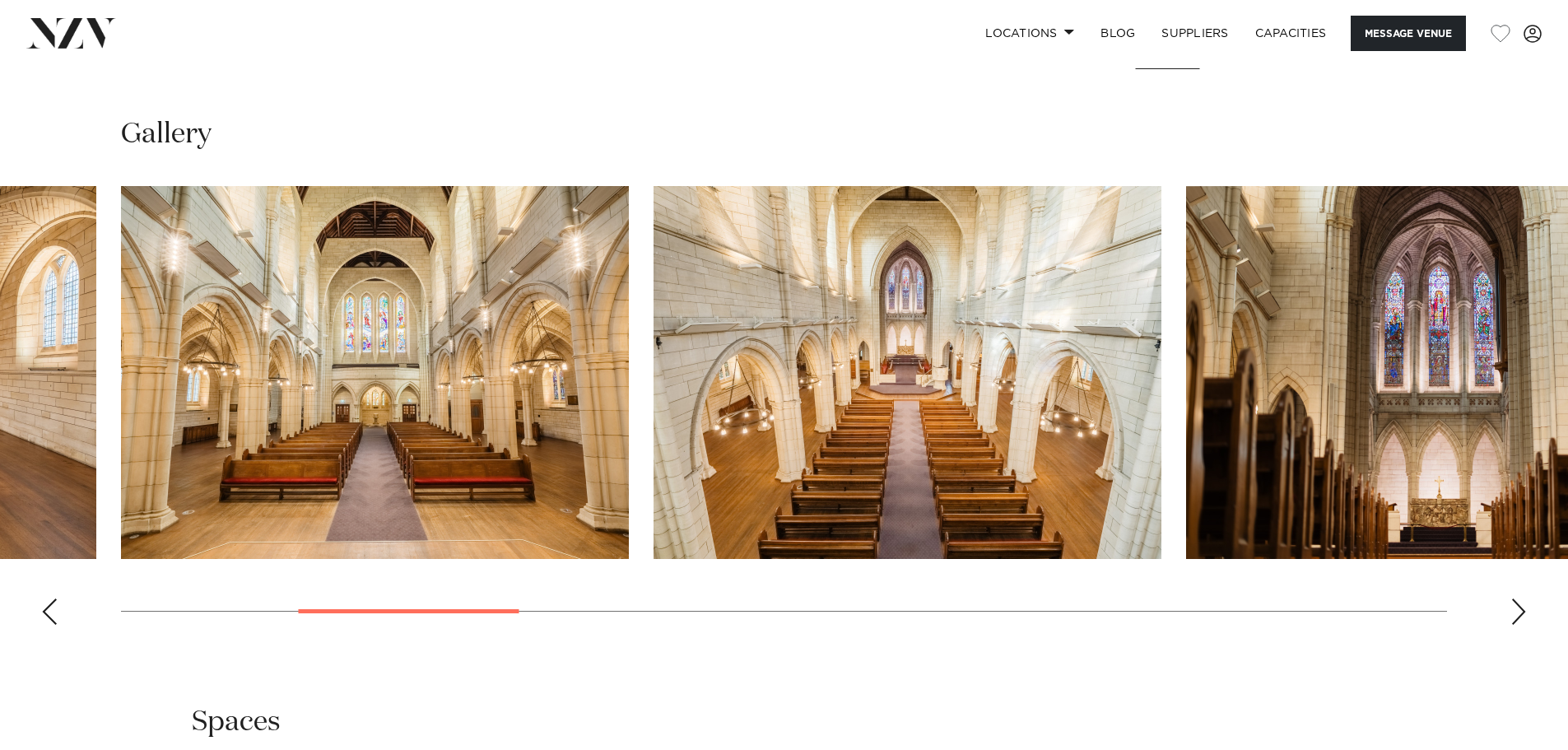
click at [46, 599] on div "Previous slide" at bounding box center [49, 611] width 16 height 26
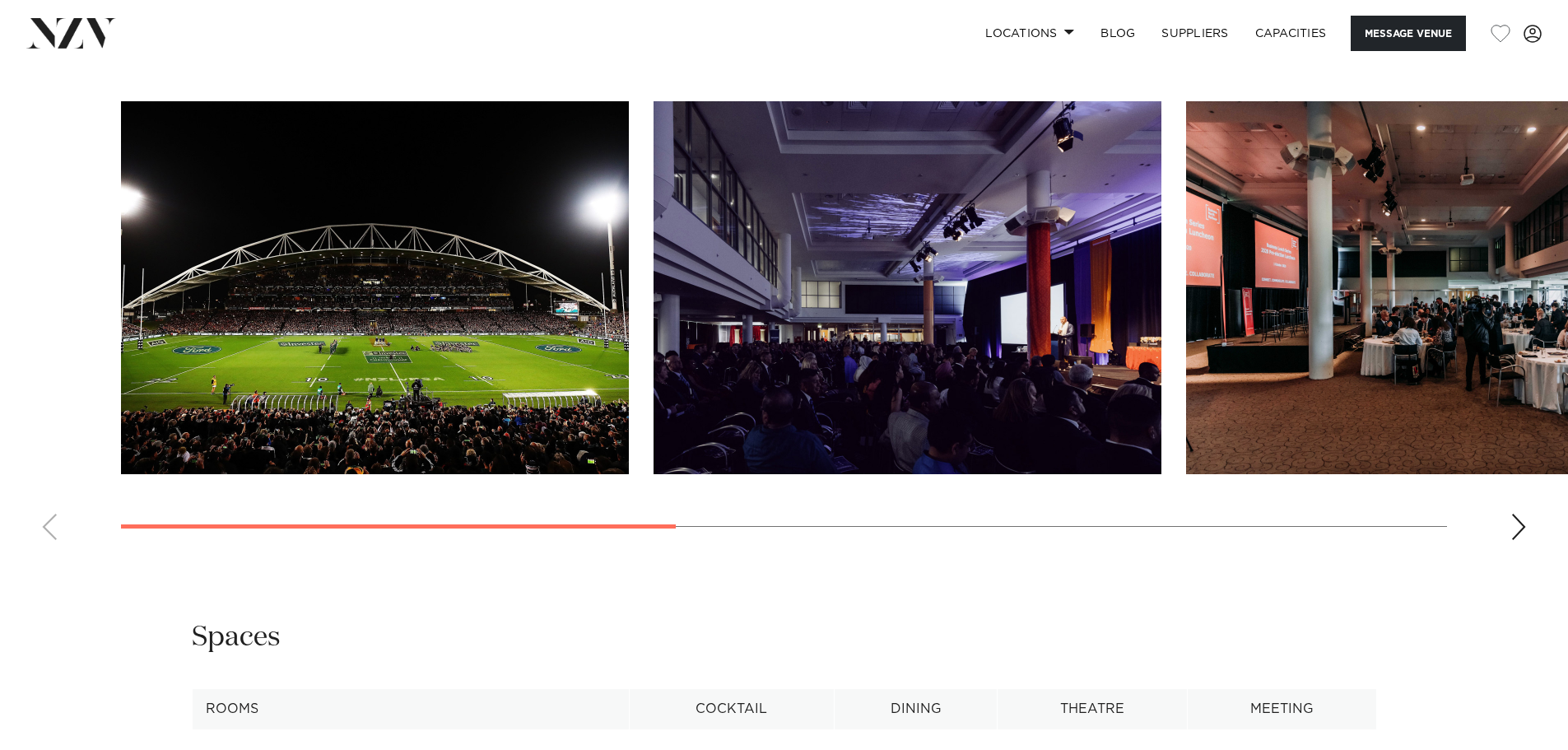
scroll to position [1894, 0]
